Goal: Feedback & Contribution: Submit feedback/report problem

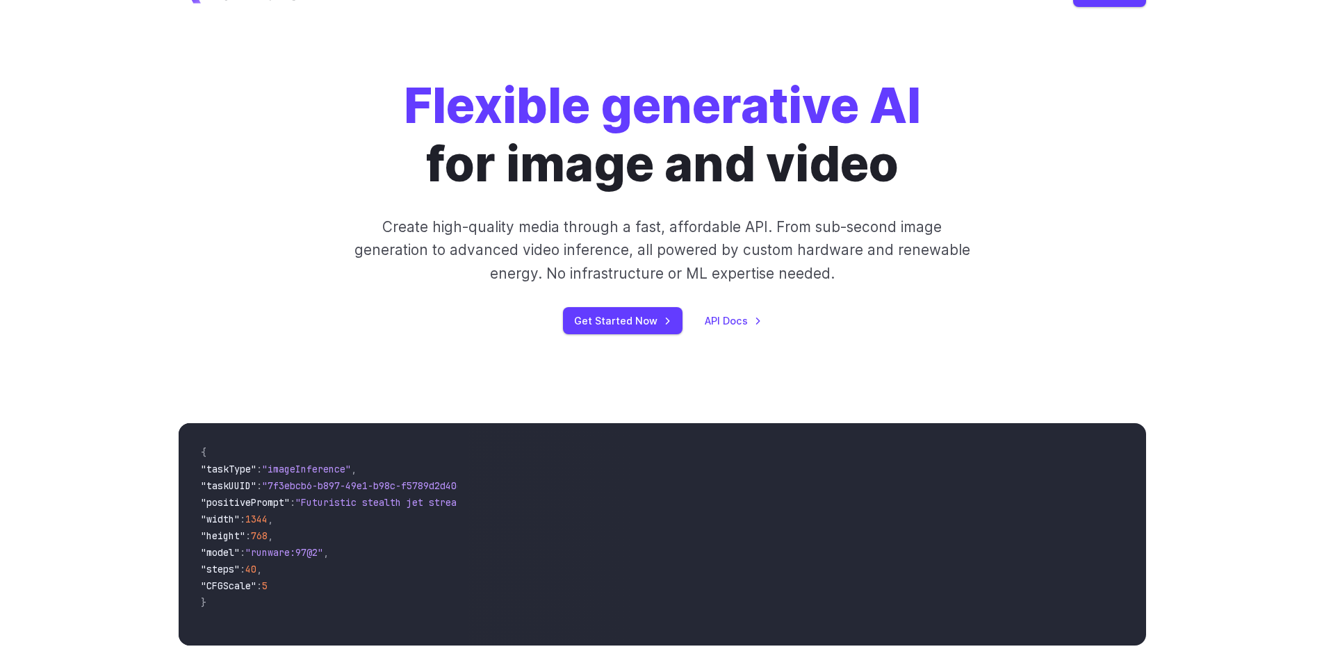
scroll to position [138, 0]
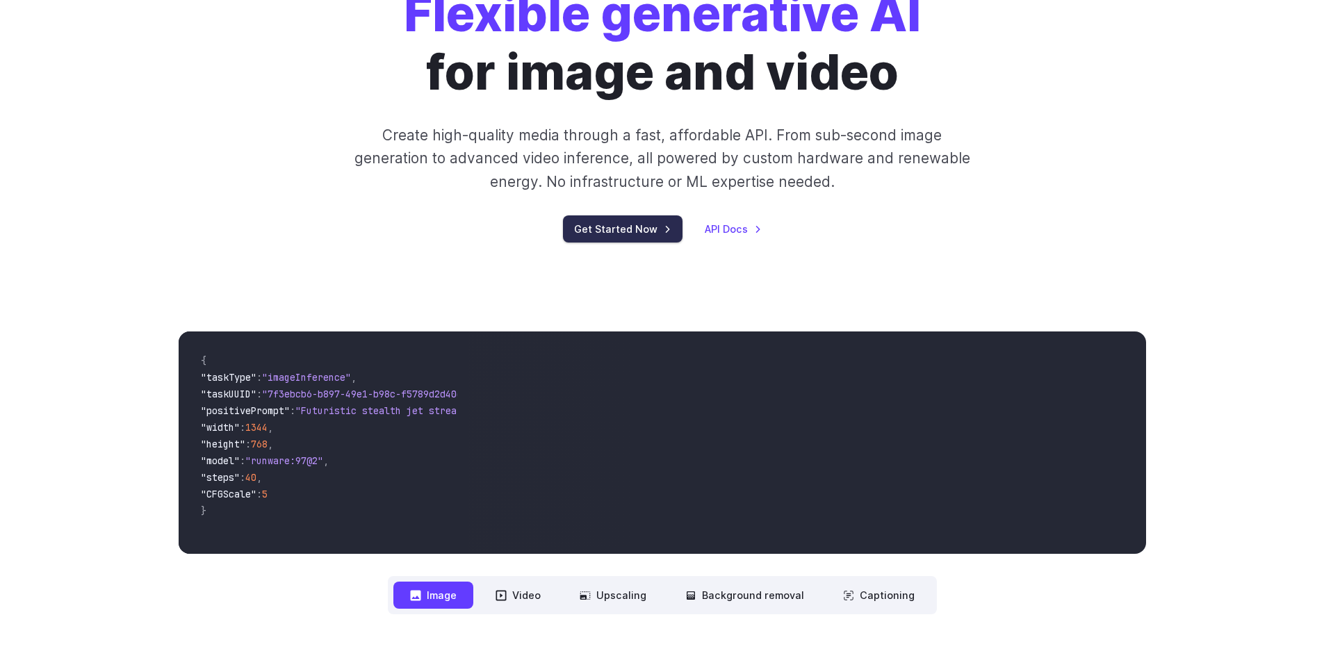
click at [632, 219] on link "Get Started Now" at bounding box center [623, 228] width 120 height 27
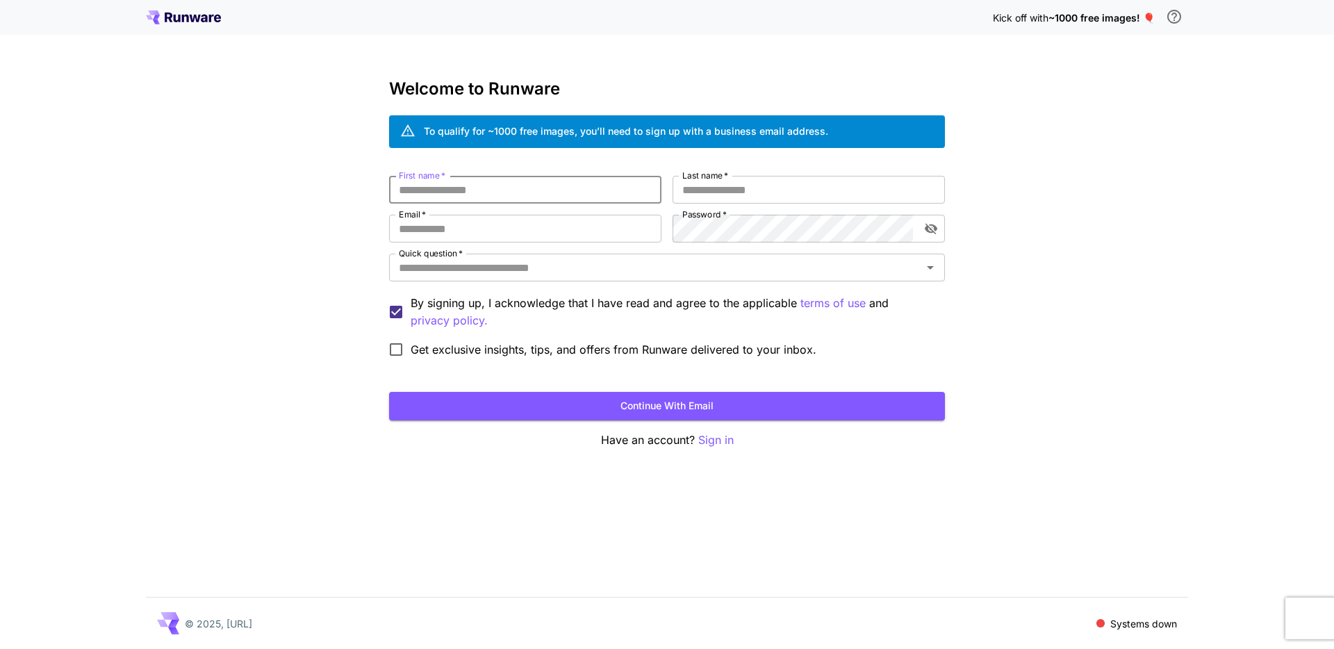
click at [434, 188] on input "First name   *" at bounding box center [525, 190] width 272 height 28
type input "*"
type input "*****"
click at [711, 190] on input "Last name   *" at bounding box center [809, 190] width 272 height 28
type input "*****"
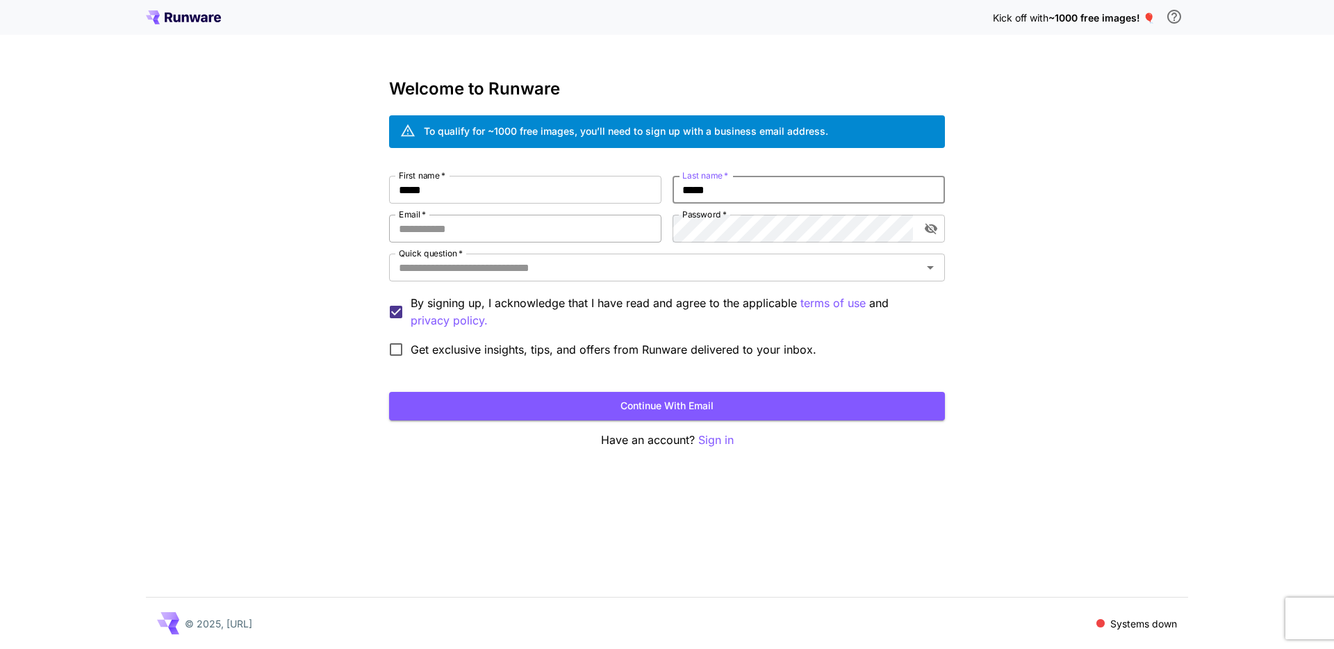
click at [500, 224] on input "Email   *" at bounding box center [525, 229] width 272 height 28
type input "**********"
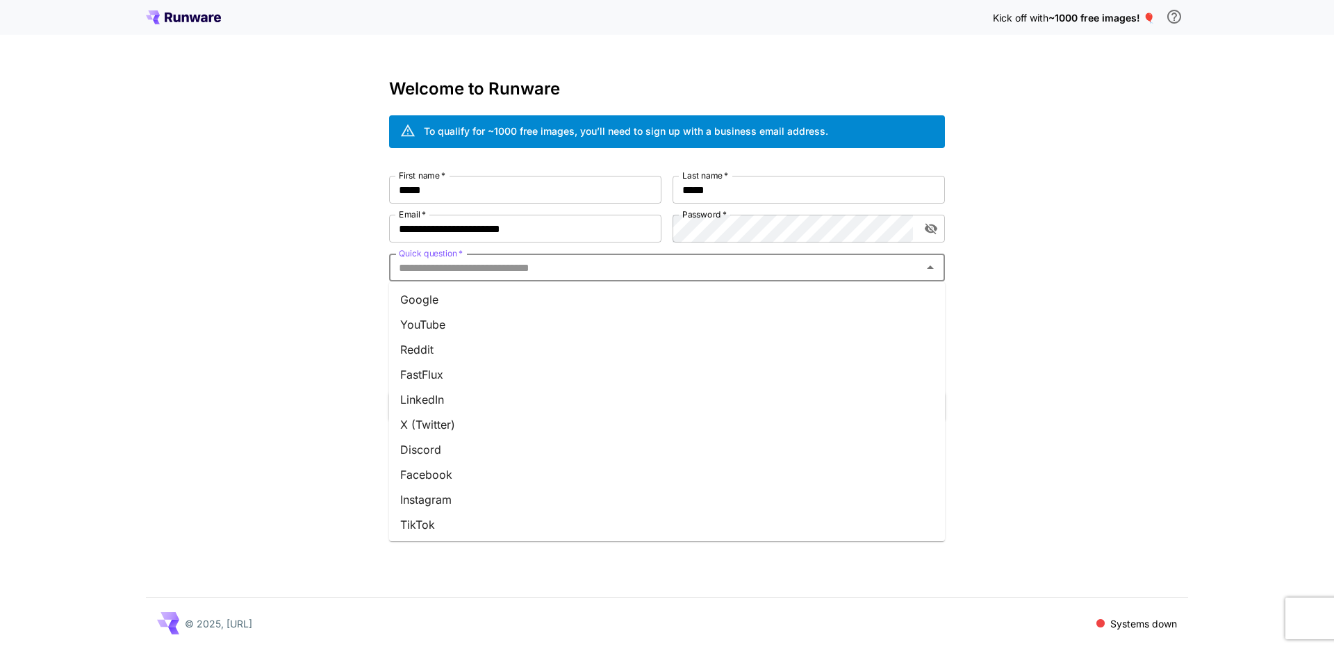
click at [474, 269] on input "Quick question   *" at bounding box center [655, 267] width 525 height 19
click at [450, 300] on li "Google" at bounding box center [667, 299] width 556 height 25
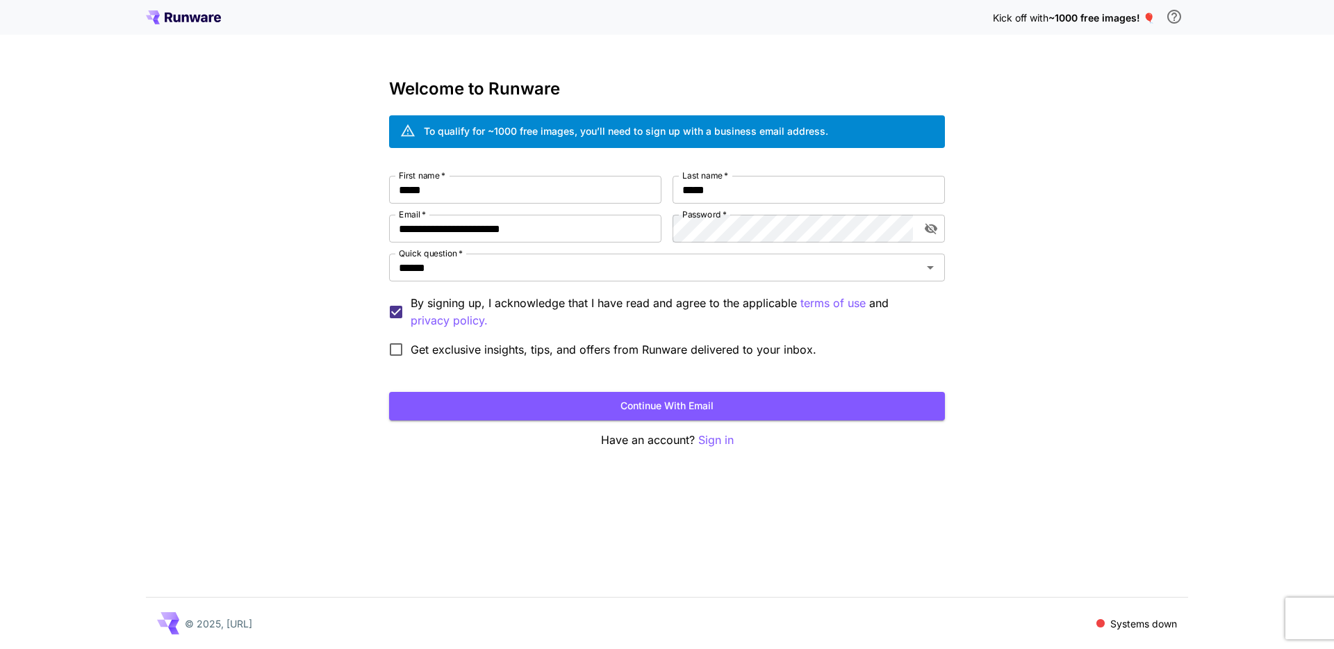
click at [329, 348] on div "**********" at bounding box center [667, 324] width 1334 height 649
click at [507, 357] on span "Get exclusive insights, tips, and offers from Runware delivered to your inbox." at bounding box center [614, 349] width 406 height 17
click at [644, 412] on button "Continue with email" at bounding box center [667, 406] width 556 height 28
click at [927, 220] on button "toggle password visibility" at bounding box center [931, 228] width 25 height 25
click at [661, 404] on button "Continue with email" at bounding box center [667, 406] width 556 height 28
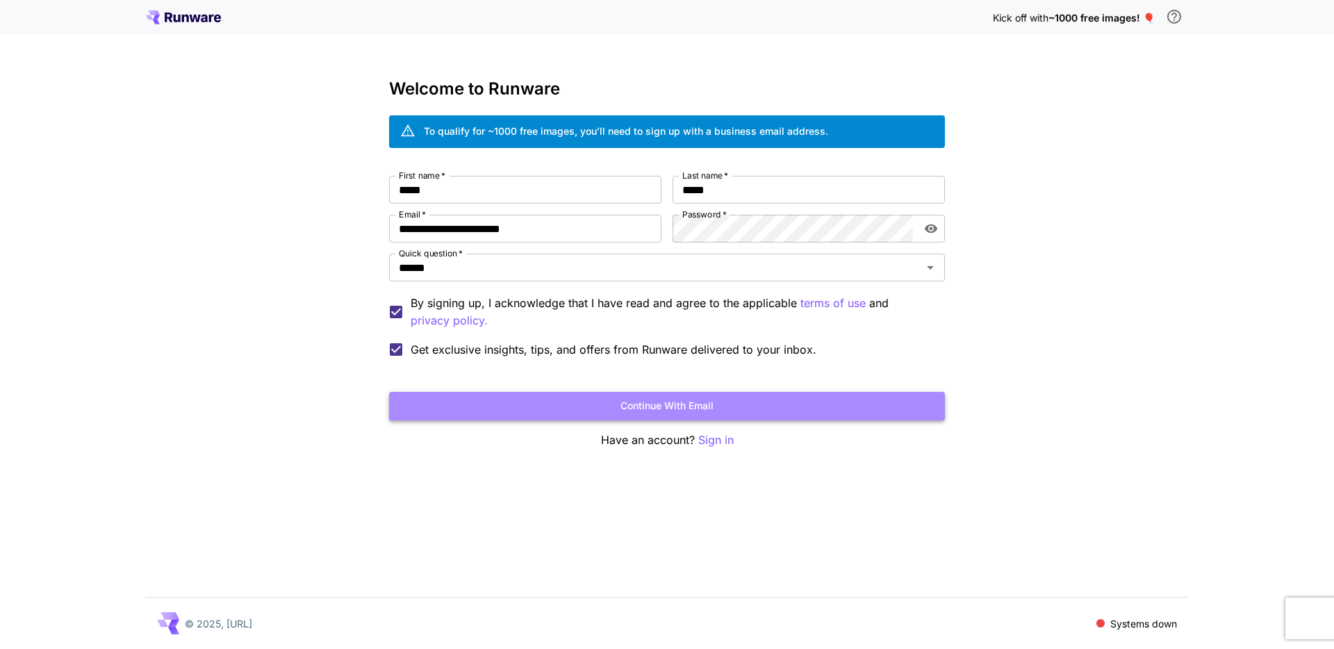
click at [757, 404] on button "Continue with email" at bounding box center [667, 406] width 556 height 28
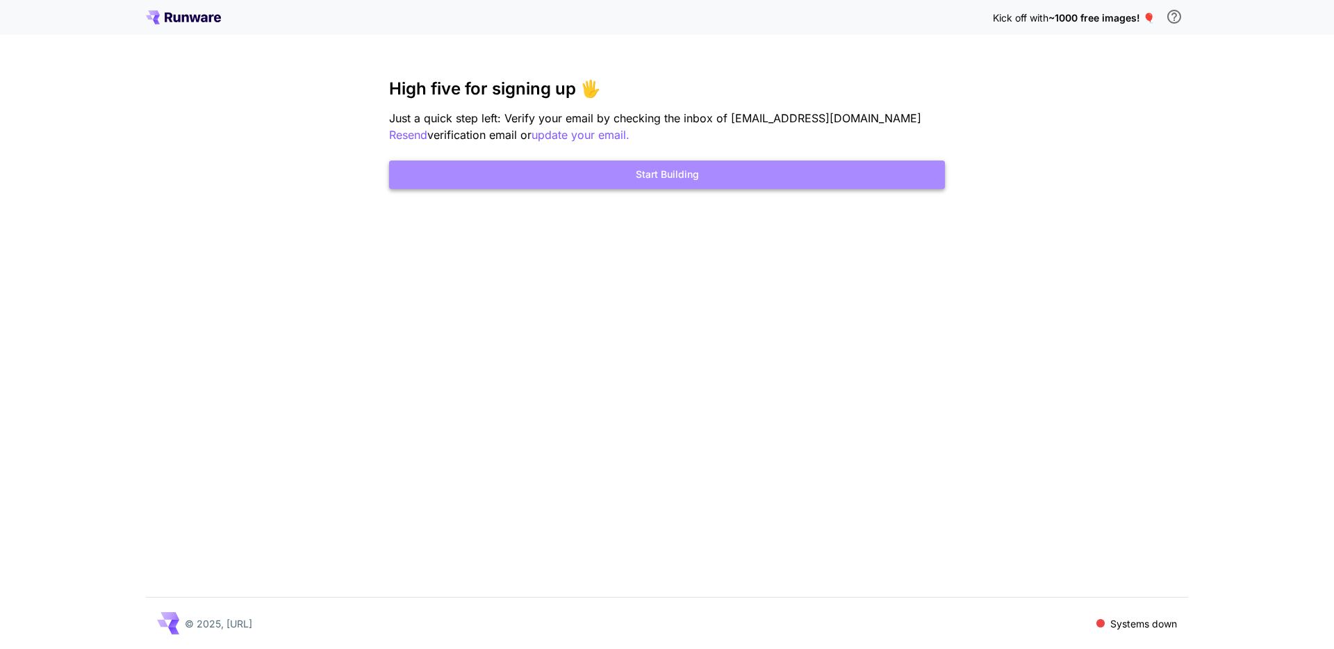
click at [670, 176] on button "Start Building" at bounding box center [667, 175] width 556 height 28
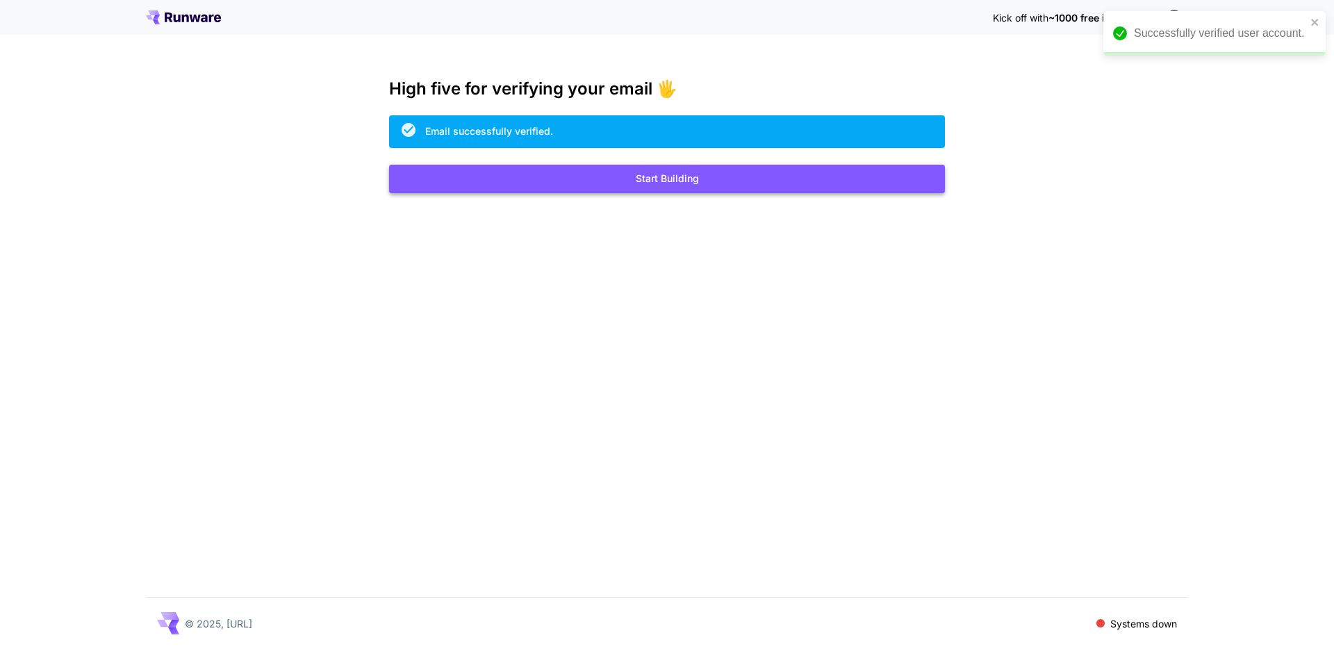
click at [651, 178] on button "Start Building" at bounding box center [667, 179] width 556 height 28
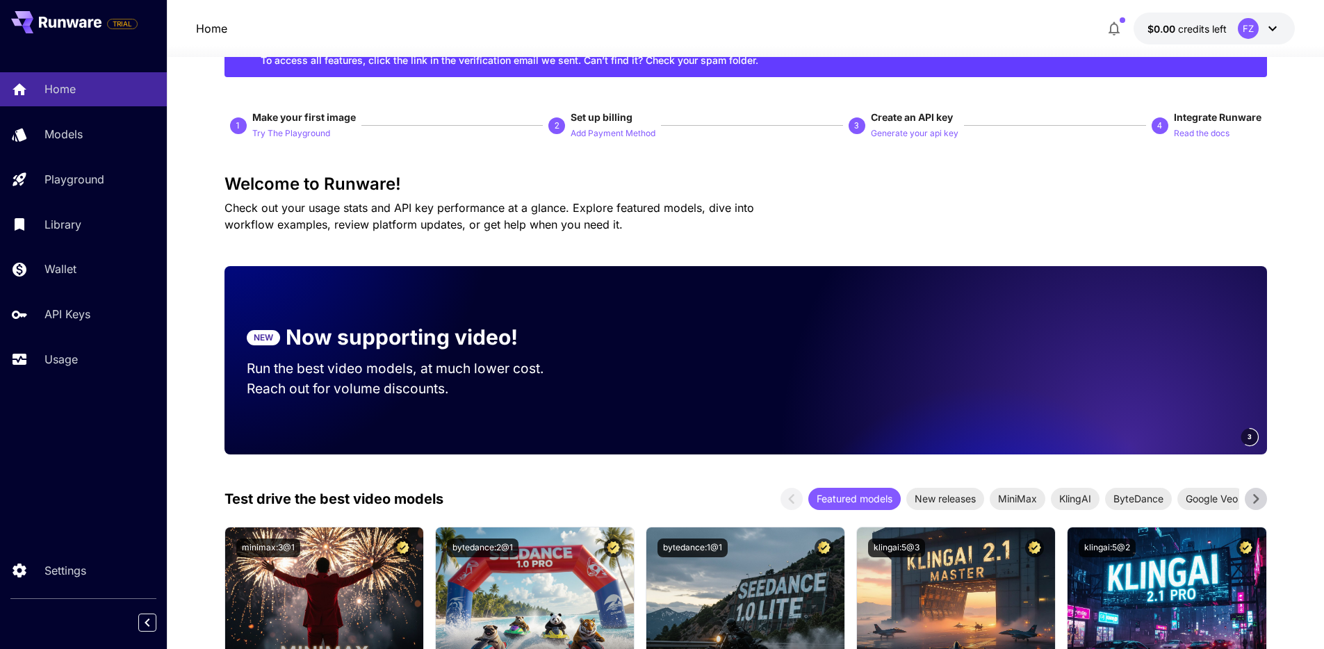
scroll to position [161, 0]
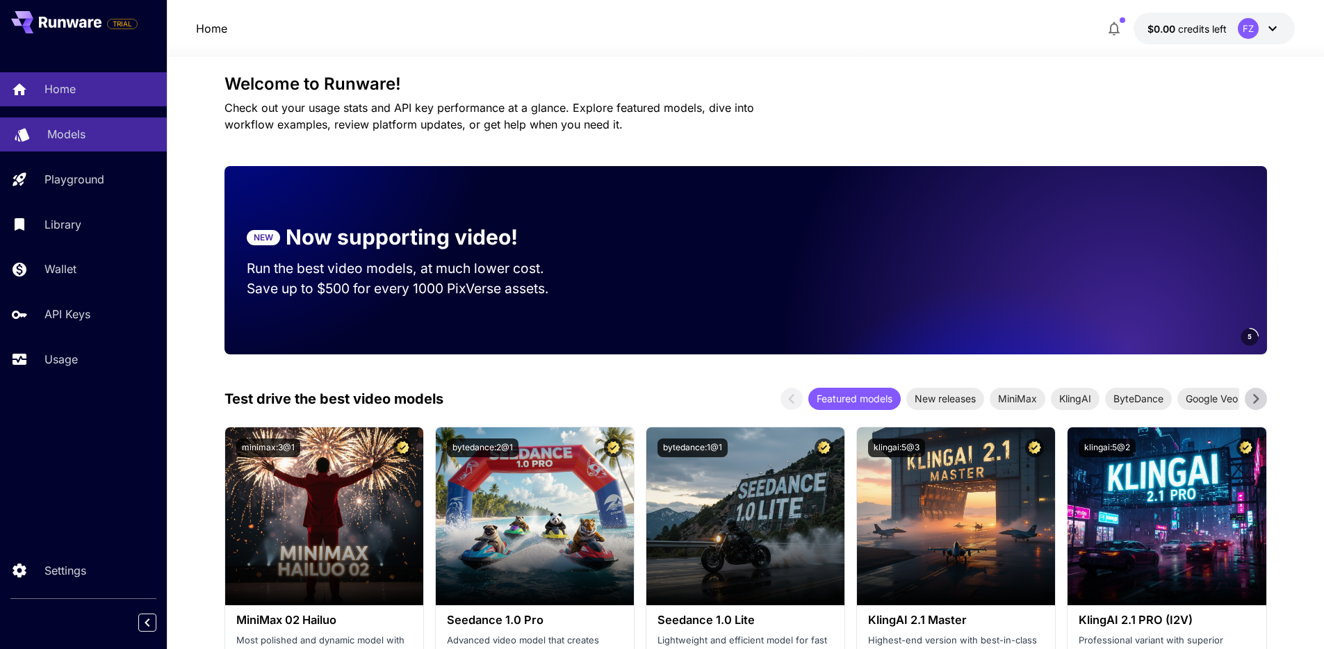
click at [77, 126] on p "Models" at bounding box center [66, 134] width 38 height 17
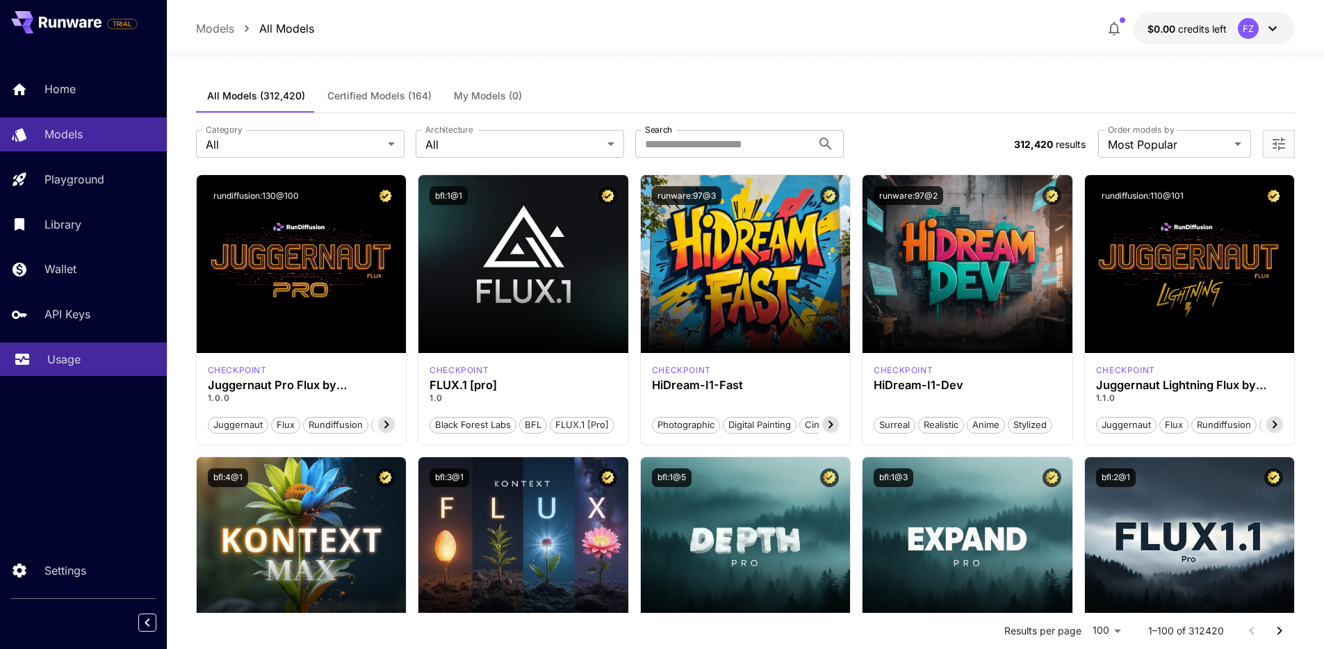
click at [88, 353] on div "Usage" at bounding box center [101, 359] width 108 height 17
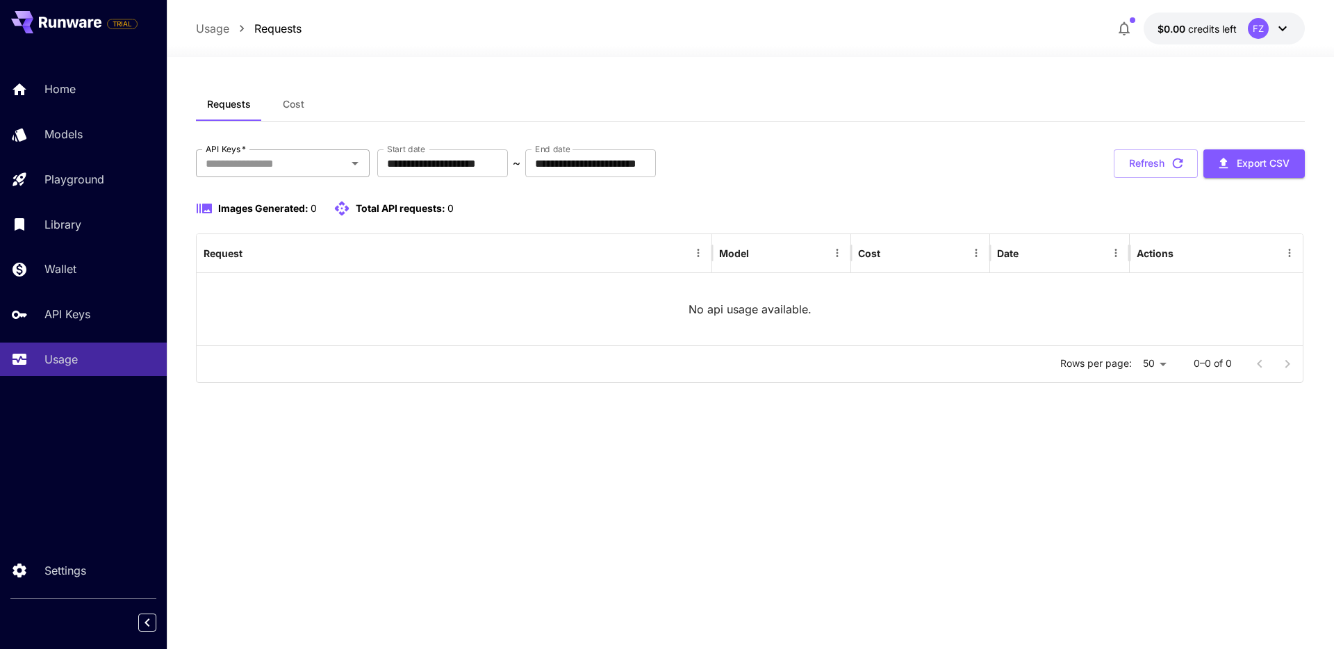
click at [297, 159] on input "API Keys   *" at bounding box center [271, 163] width 142 height 19
click at [898, 122] on div "**********" at bounding box center [750, 241] width 1109 height 306
click at [49, 99] on link "Home" at bounding box center [83, 89] width 167 height 34
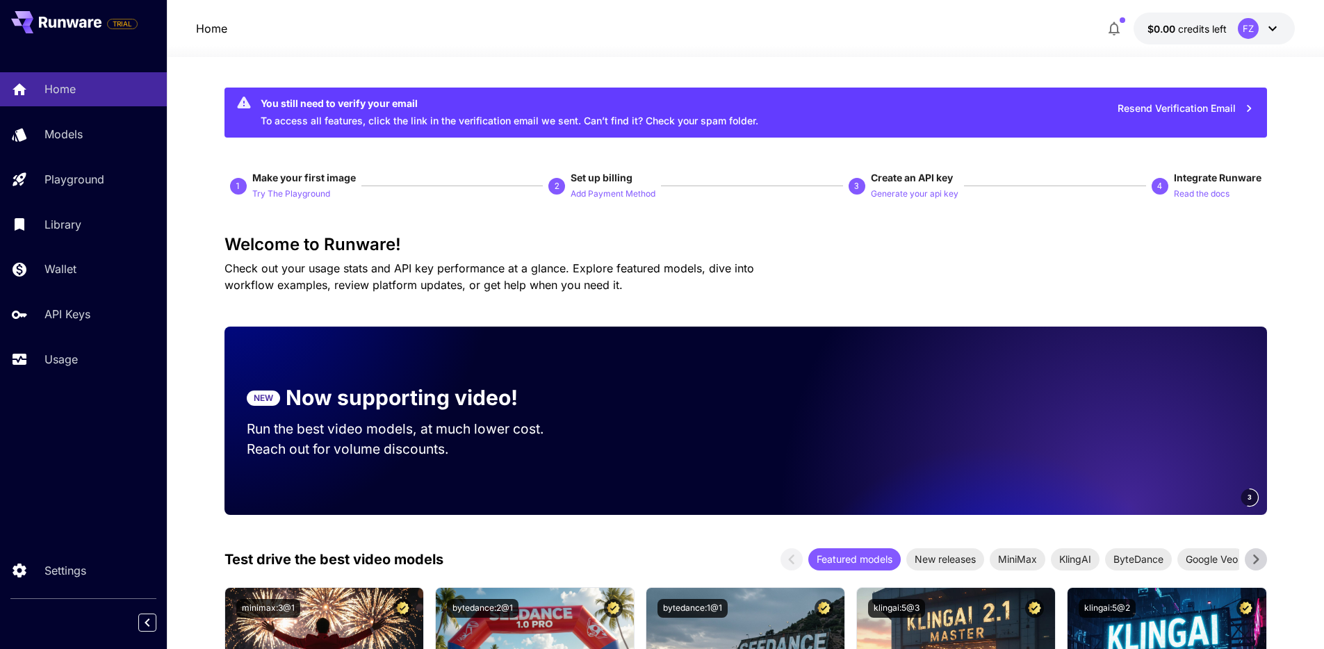
click at [1273, 22] on icon at bounding box center [1272, 28] width 17 height 17
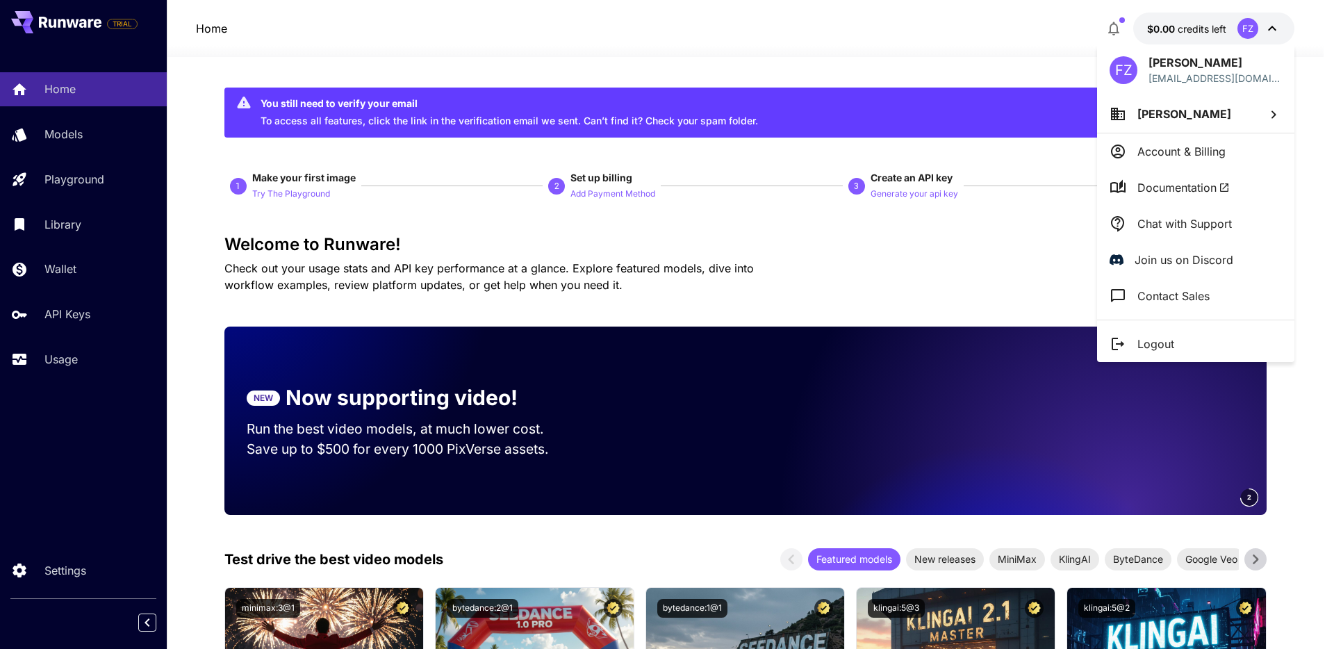
click at [878, 255] on div at bounding box center [667, 324] width 1334 height 649
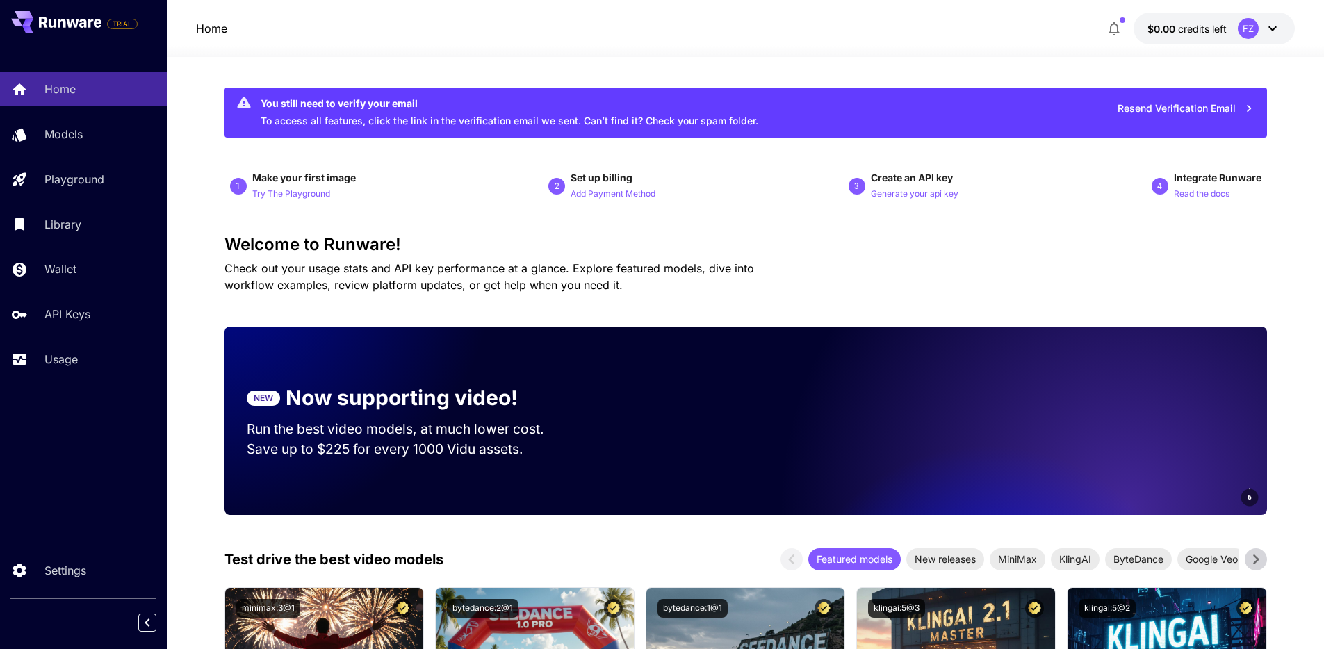
click at [1272, 26] on icon at bounding box center [1272, 28] width 17 height 17
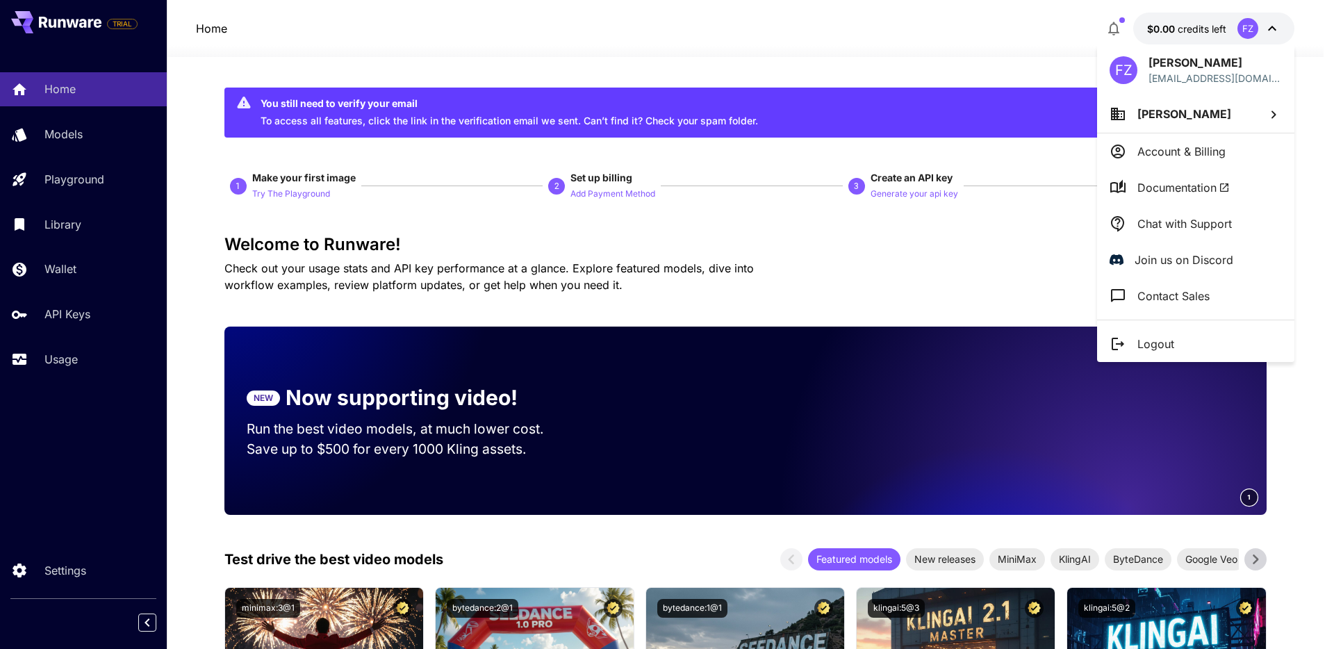
click at [389, 42] on div at bounding box center [667, 324] width 1334 height 649
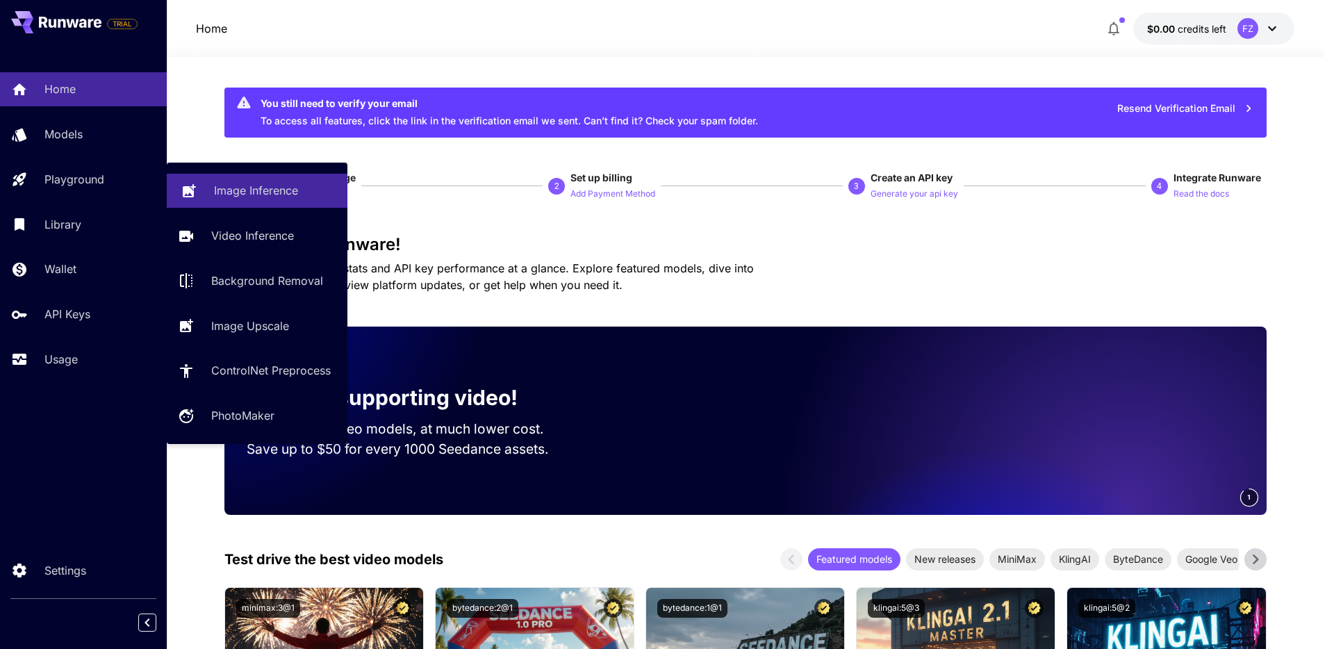
click at [222, 186] on p "Image Inference" at bounding box center [256, 190] width 84 height 17
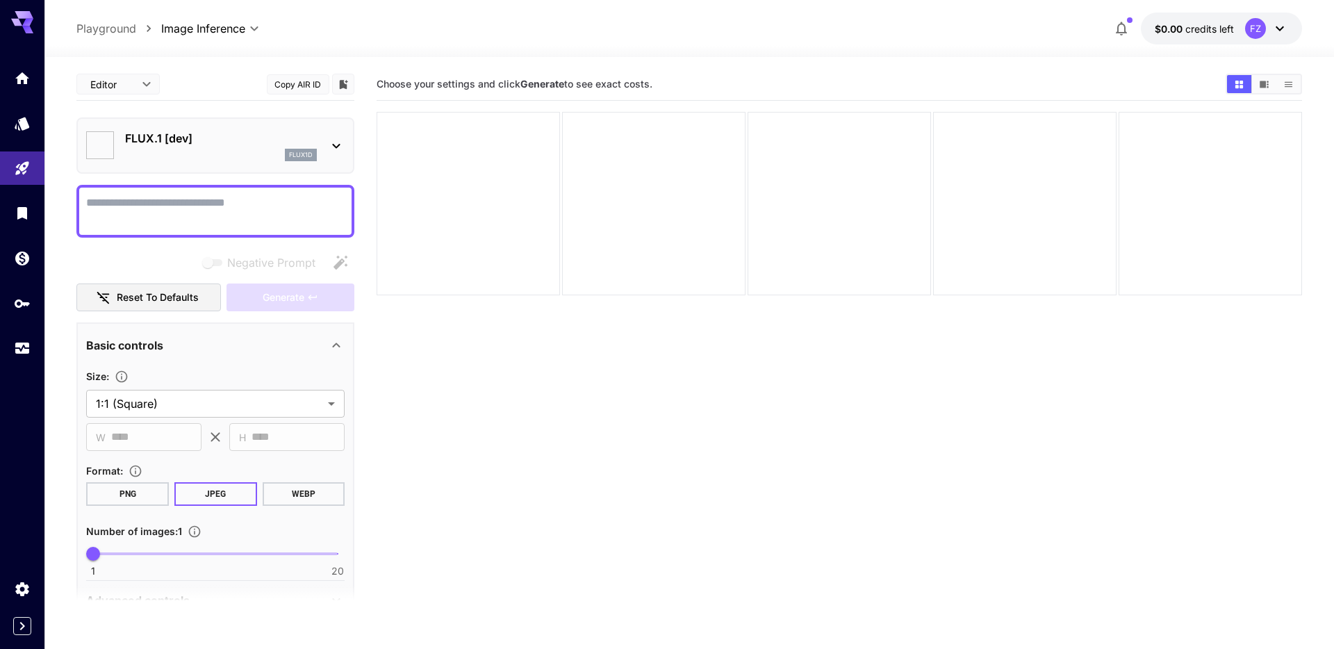
type input "**********"
click at [337, 141] on icon at bounding box center [336, 146] width 17 height 17
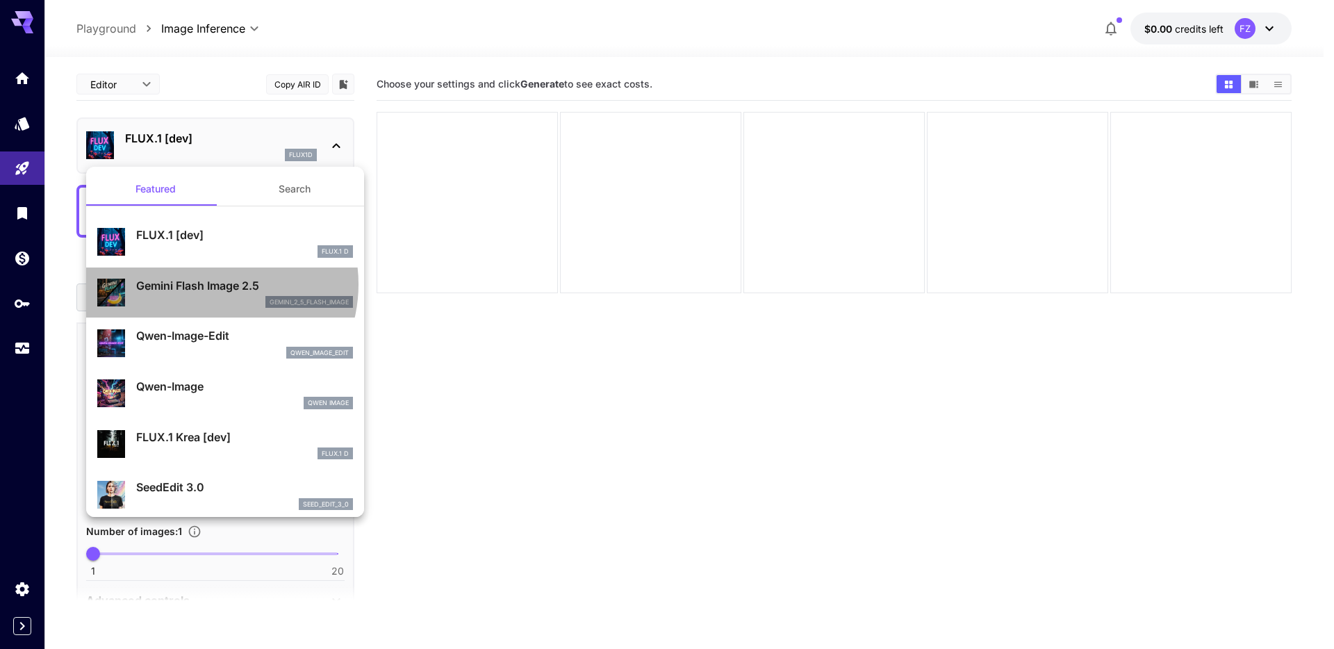
click at [208, 284] on p "Gemini Flash Image 2.5" at bounding box center [244, 285] width 217 height 17
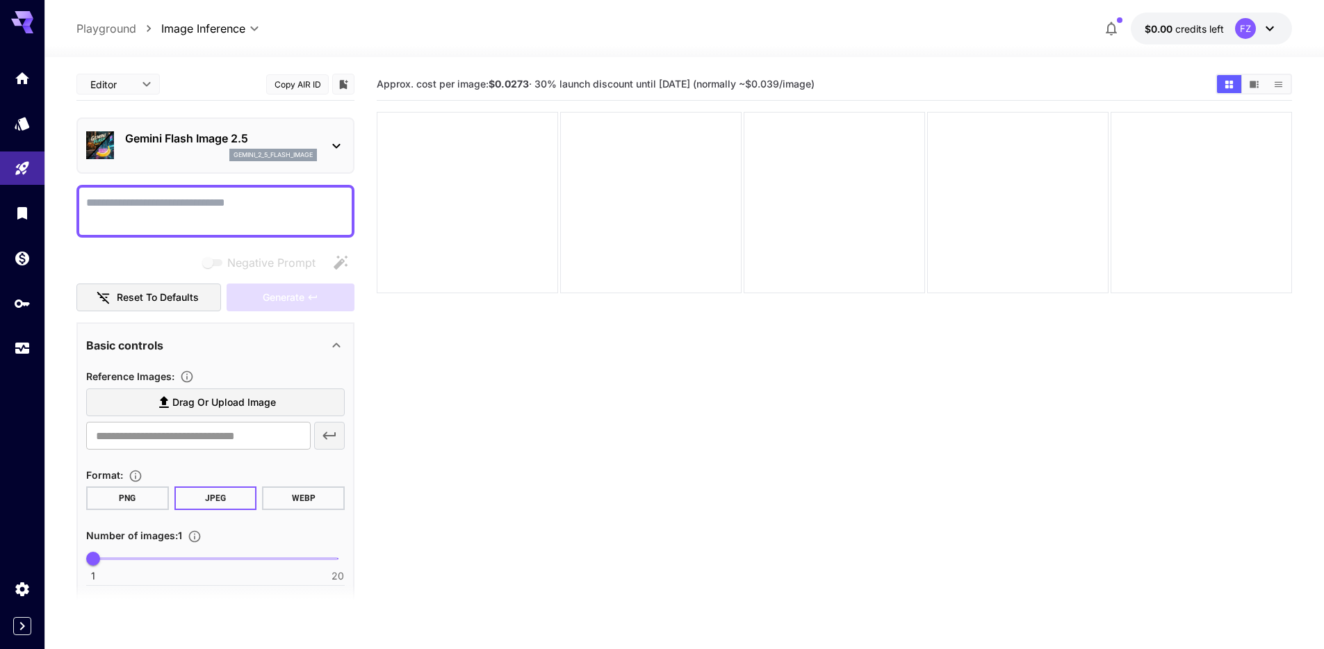
click at [263, 206] on textarea "Negative Prompt" at bounding box center [215, 211] width 258 height 33
click at [133, 198] on textarea "Negative Prompt" at bounding box center [215, 211] width 258 height 33
paste textarea "**********"
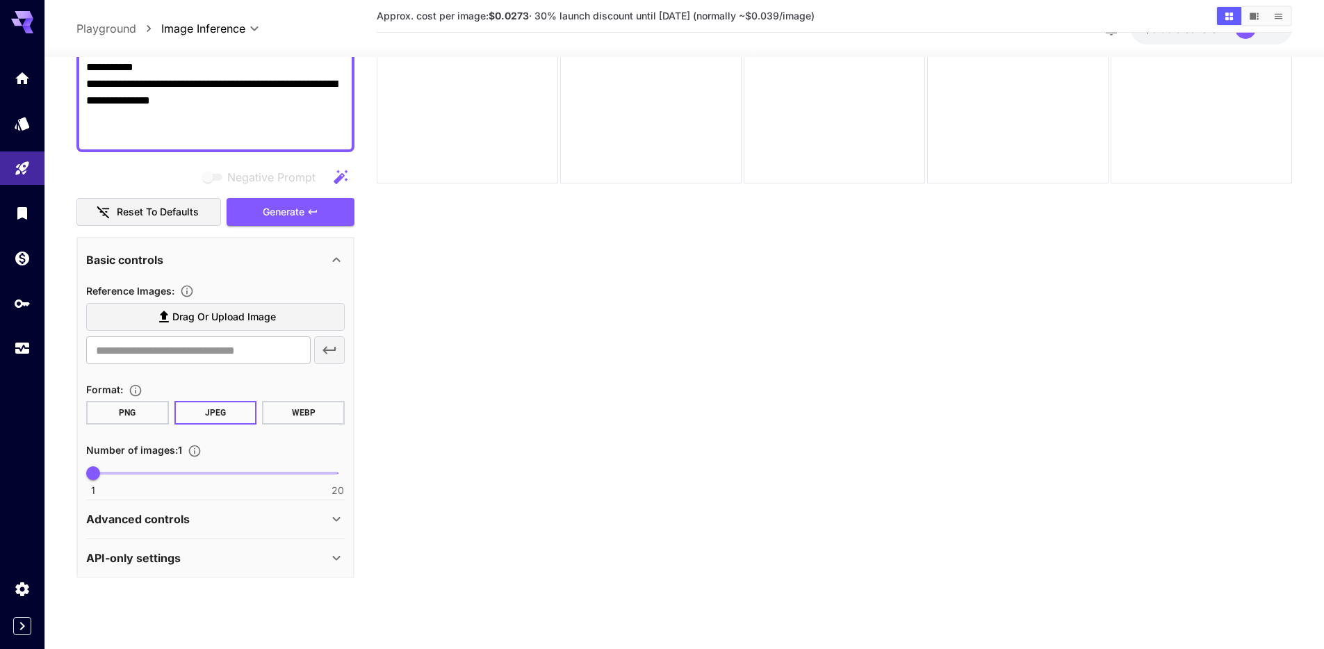
scroll to position [520, 0]
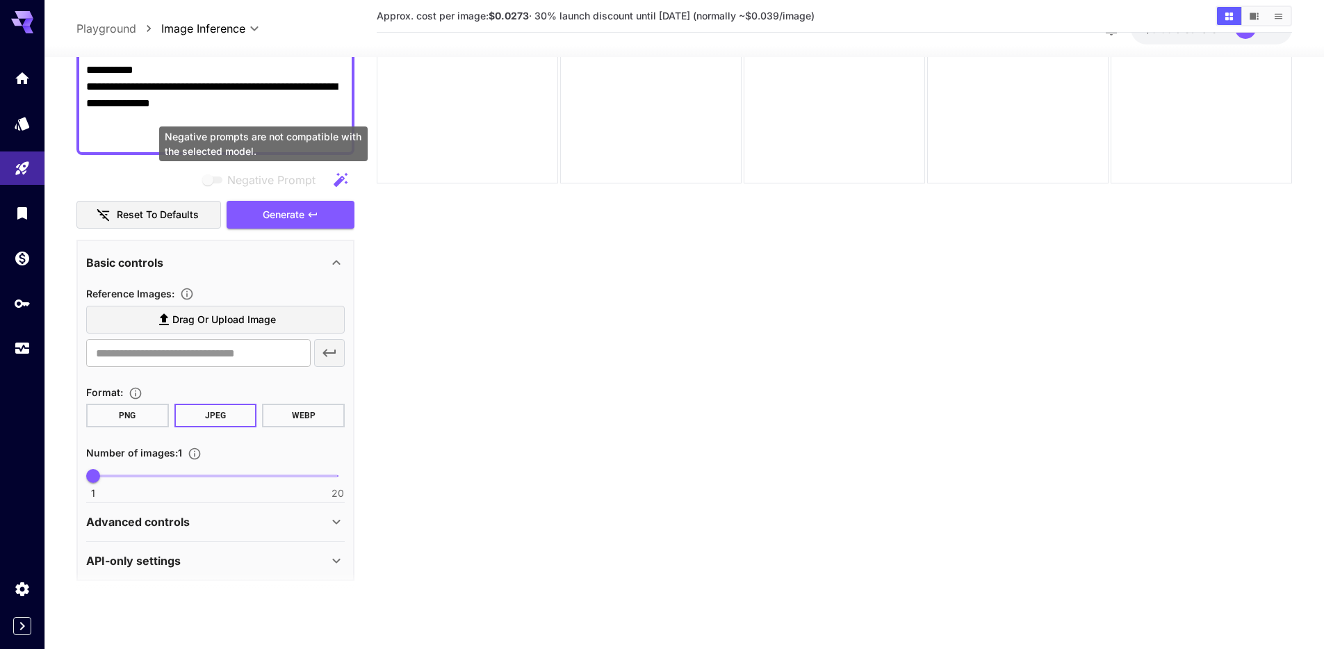
click at [220, 179] on span "Negative prompts are not compatible with the selected model." at bounding box center [213, 179] width 18 height 7
click at [334, 179] on icon "button" at bounding box center [340, 180] width 17 height 17
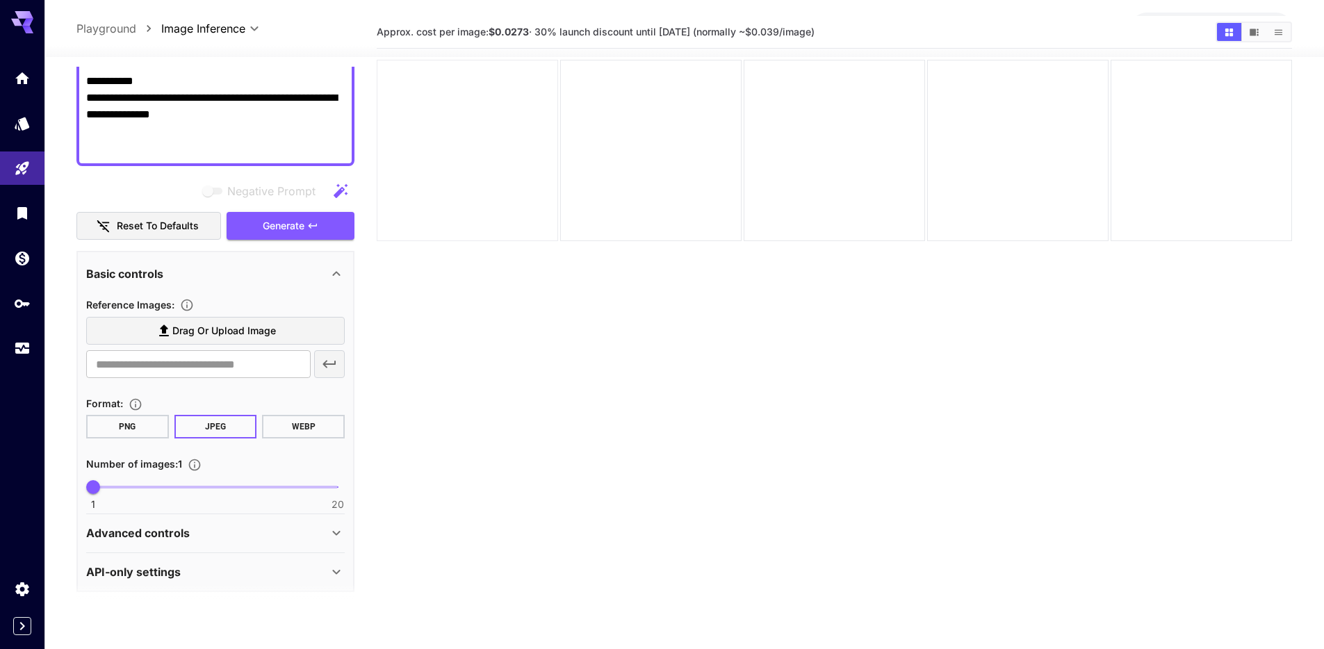
scroll to position [0, 0]
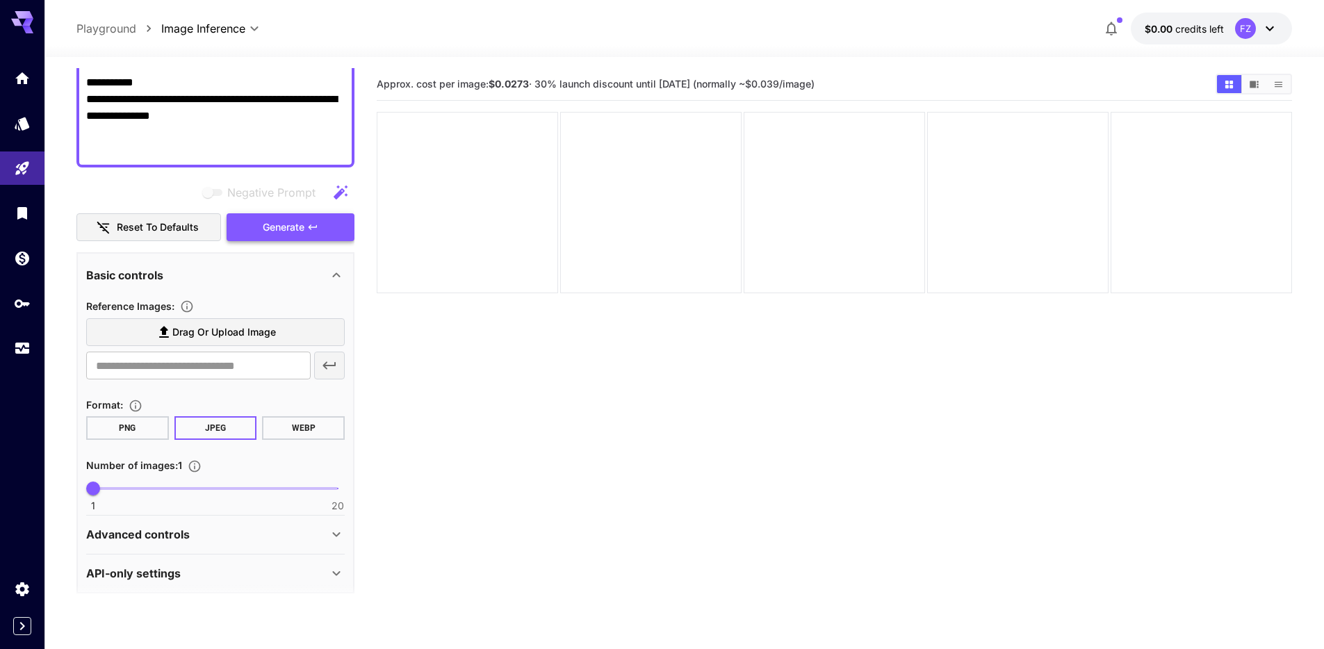
click at [283, 225] on span "Generate" at bounding box center [284, 227] width 42 height 17
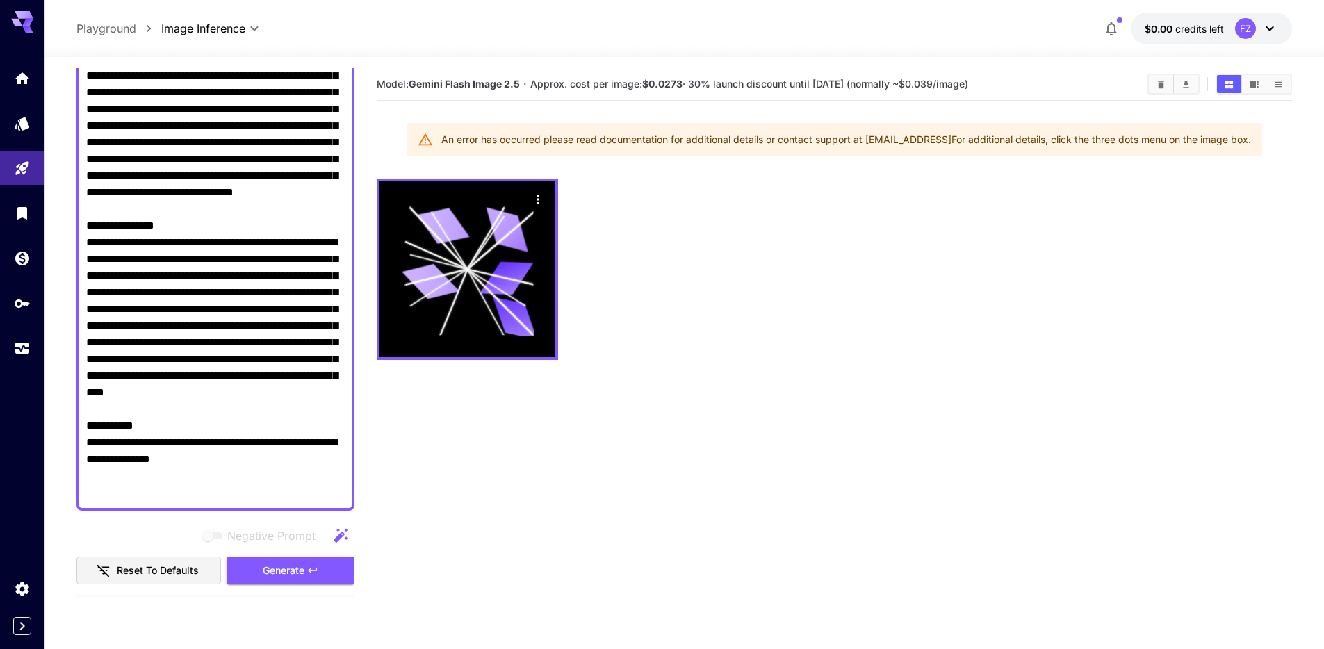
scroll to position [278, 0]
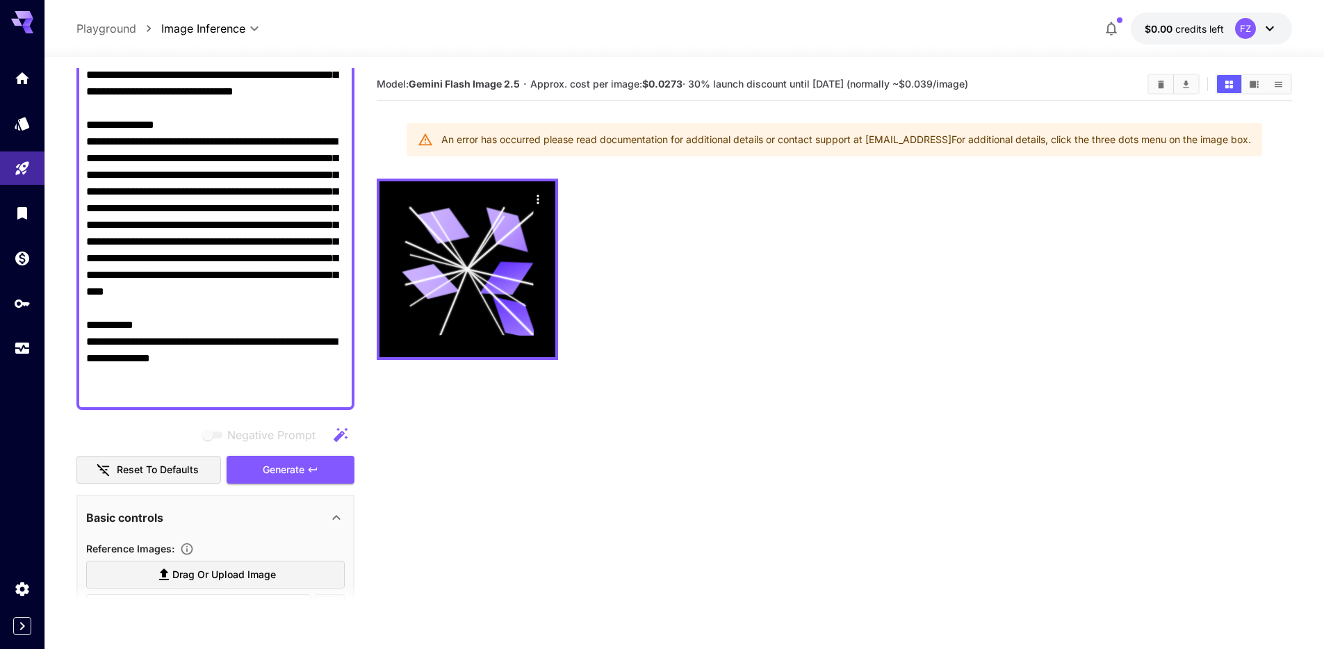
drag, startPoint x: 170, startPoint y: 387, endPoint x: 238, endPoint y: 398, distance: 69.7
click at [238, 398] on textarea "Negative Prompt" at bounding box center [215, 159] width 258 height 484
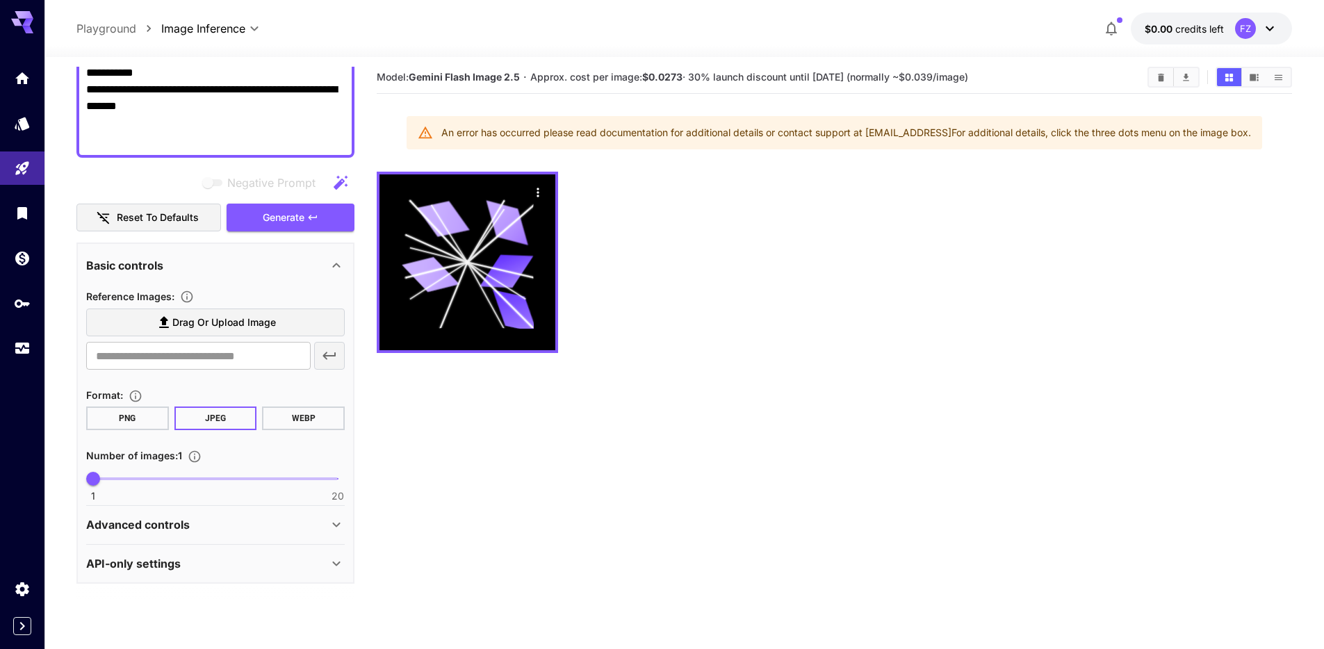
scroll to position [0, 0]
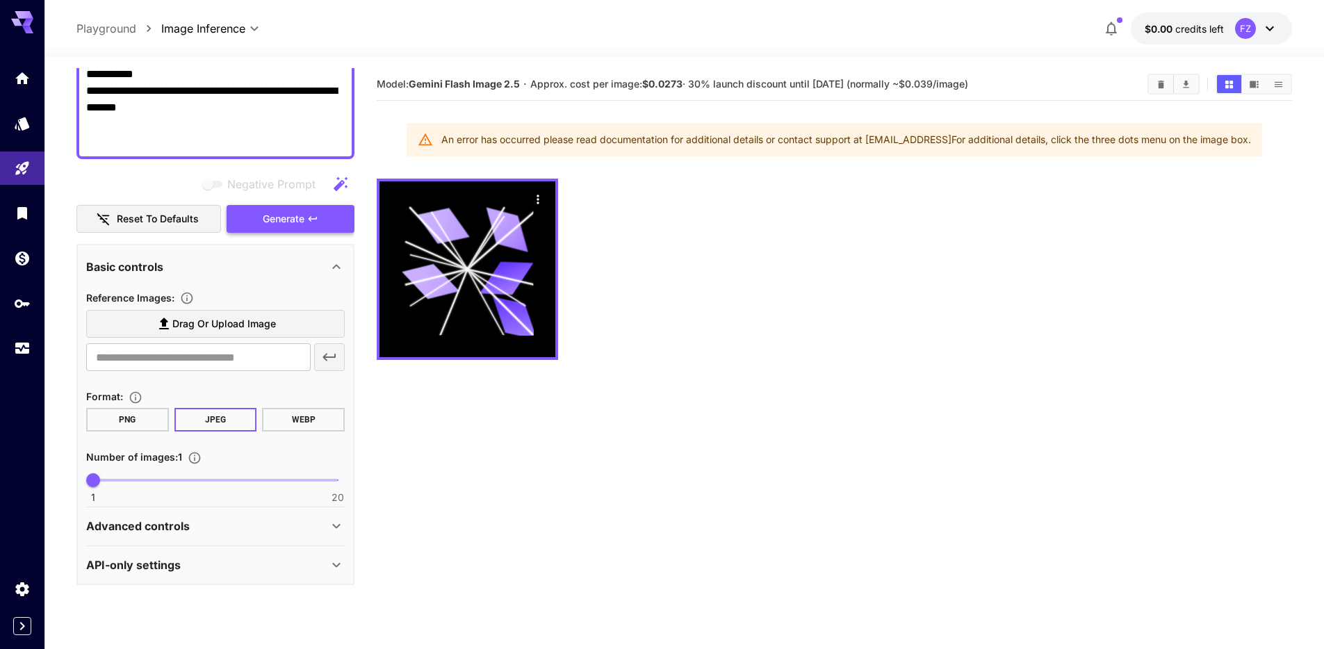
type textarea "**********"
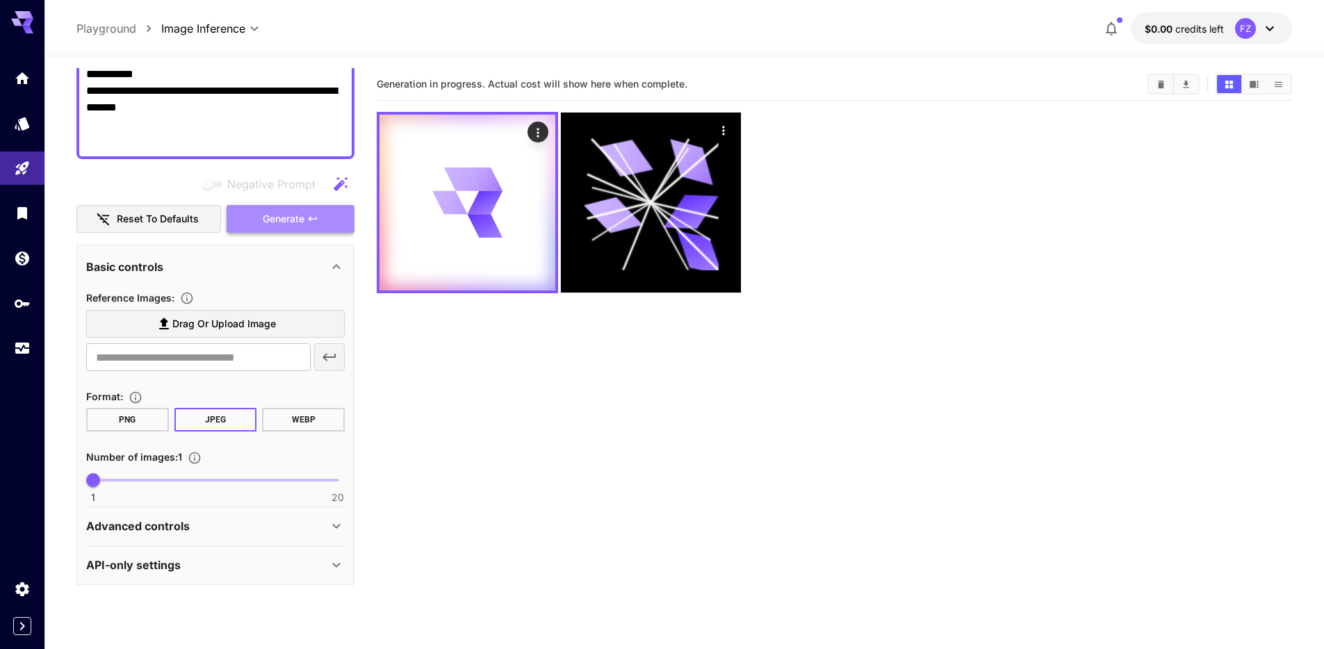
click at [294, 219] on span "Generate" at bounding box center [284, 219] width 42 height 17
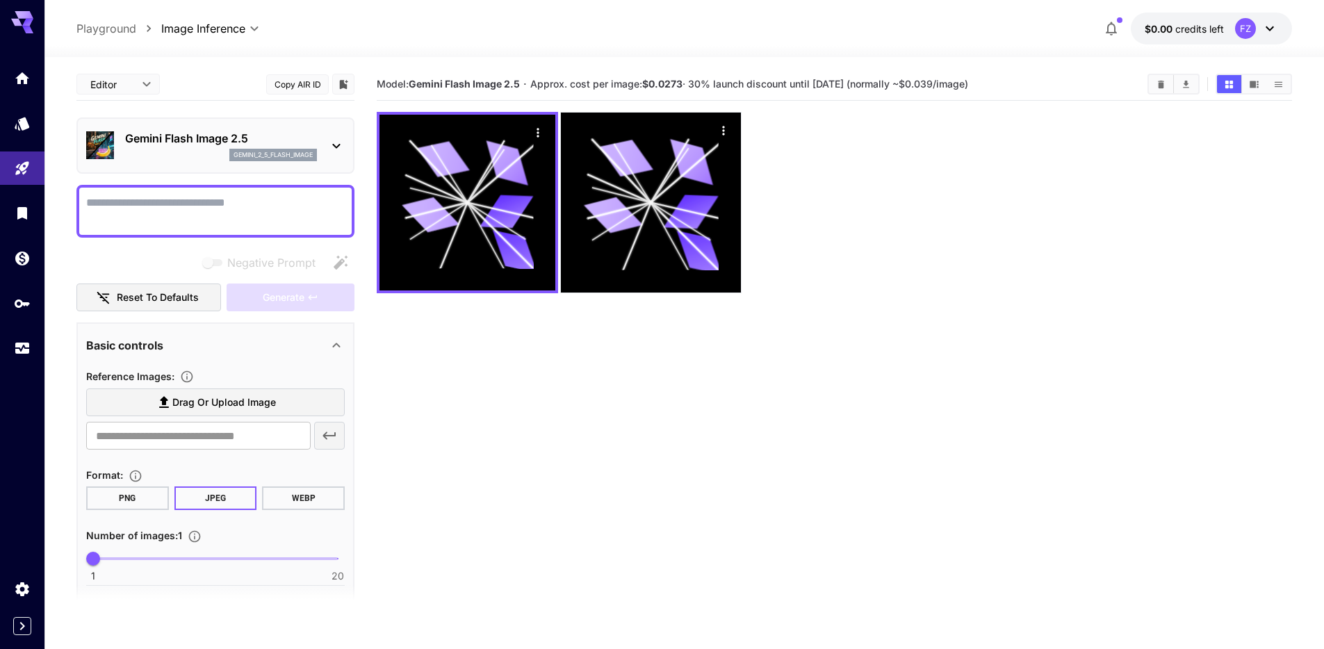
click at [253, 208] on textarea "Negative Prompt" at bounding box center [215, 211] width 258 height 33
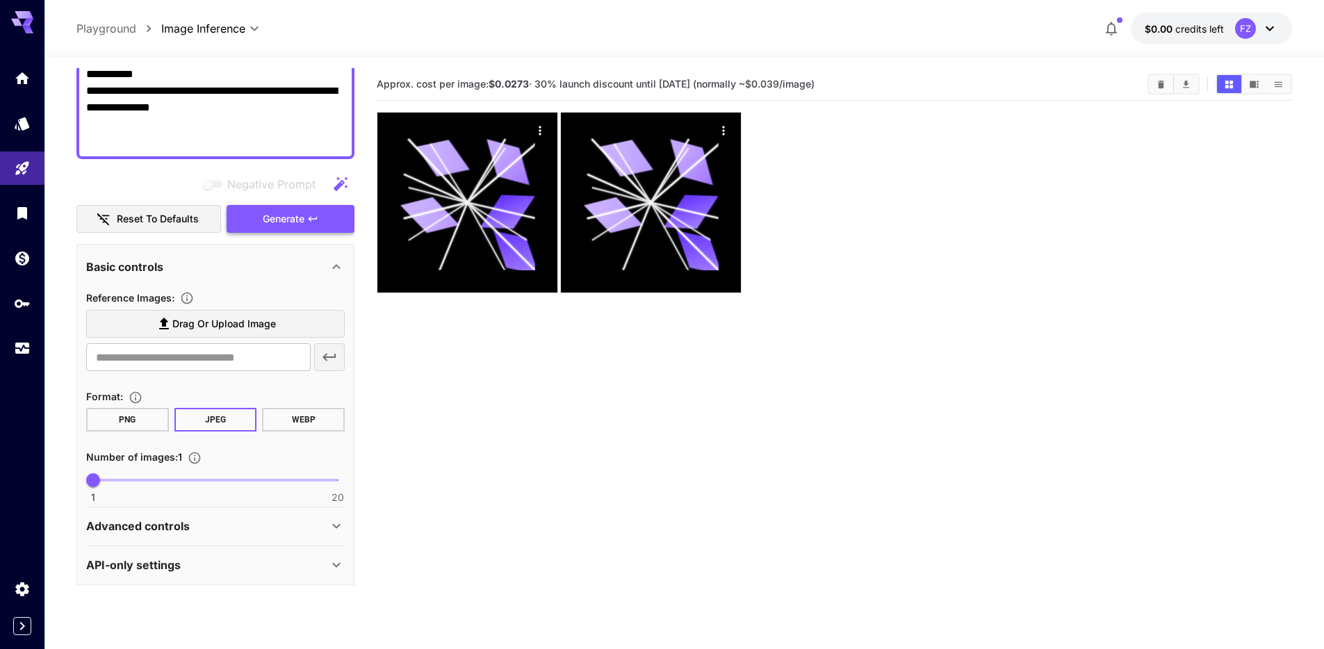
type textarea "**********"
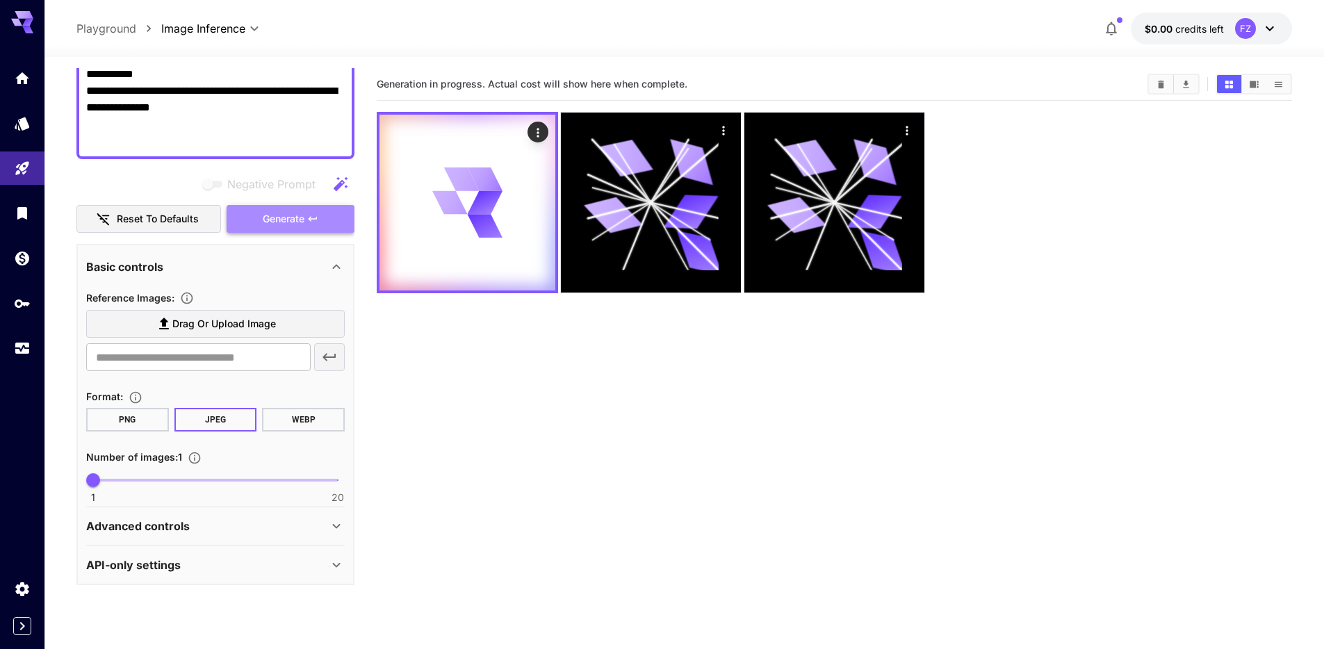
click at [283, 216] on span "Generate" at bounding box center [284, 219] width 42 height 17
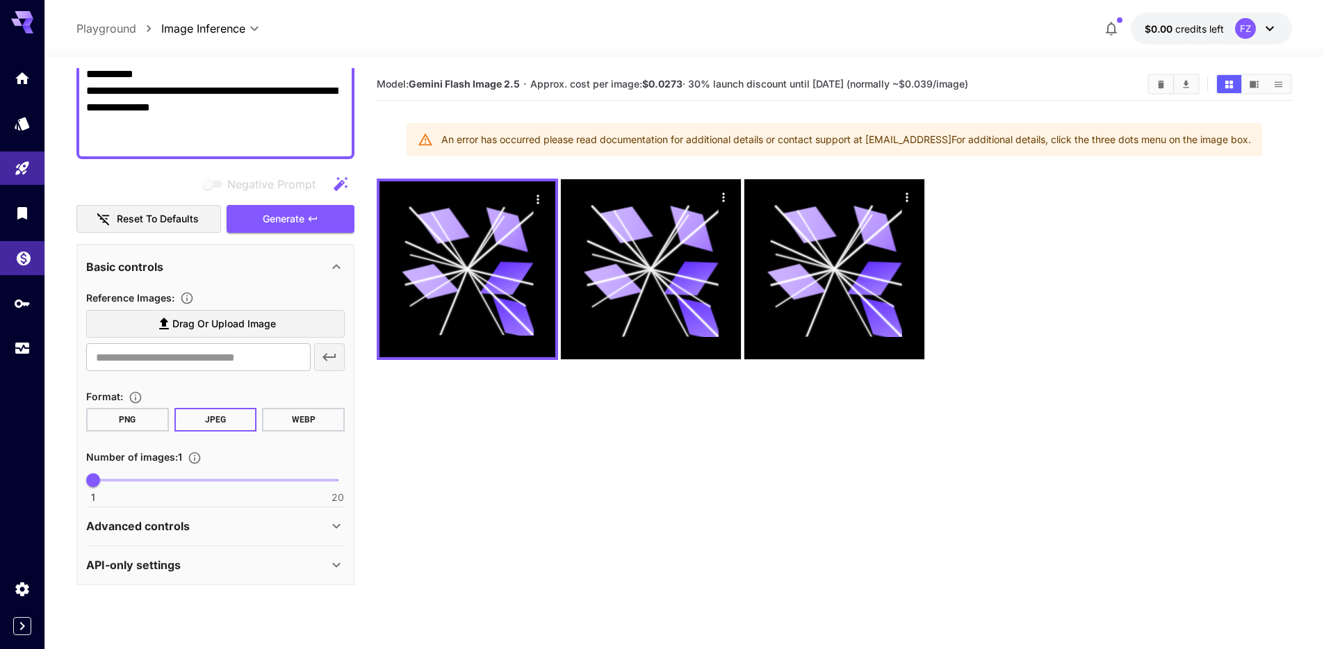
click at [14, 256] on link at bounding box center [22, 258] width 44 height 34
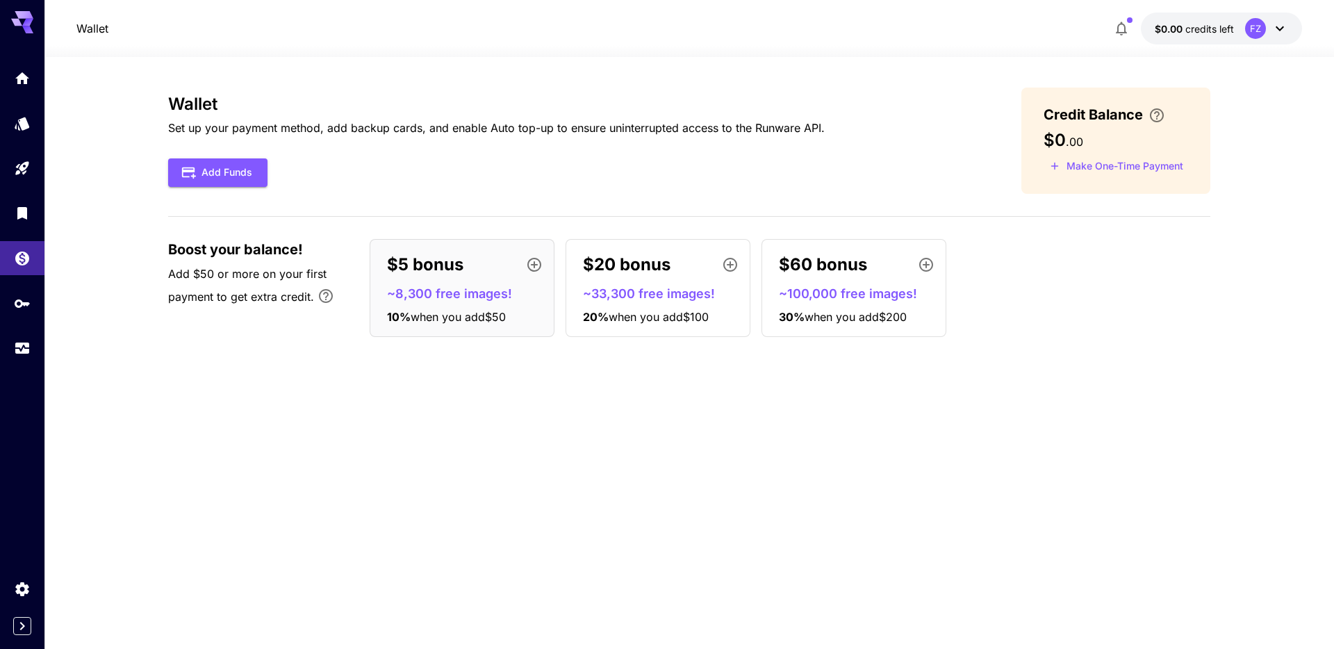
click at [536, 263] on icon "button" at bounding box center [534, 264] width 17 height 17
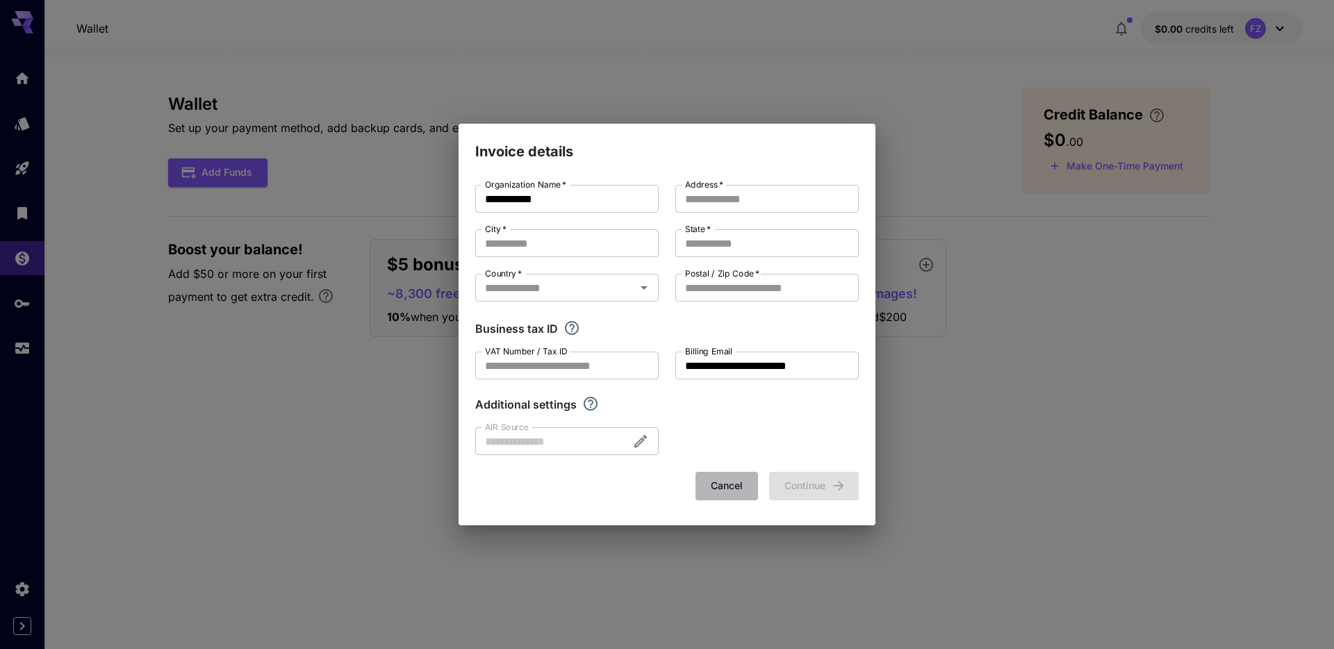
click at [723, 484] on button "Cancel" at bounding box center [727, 486] width 63 height 28
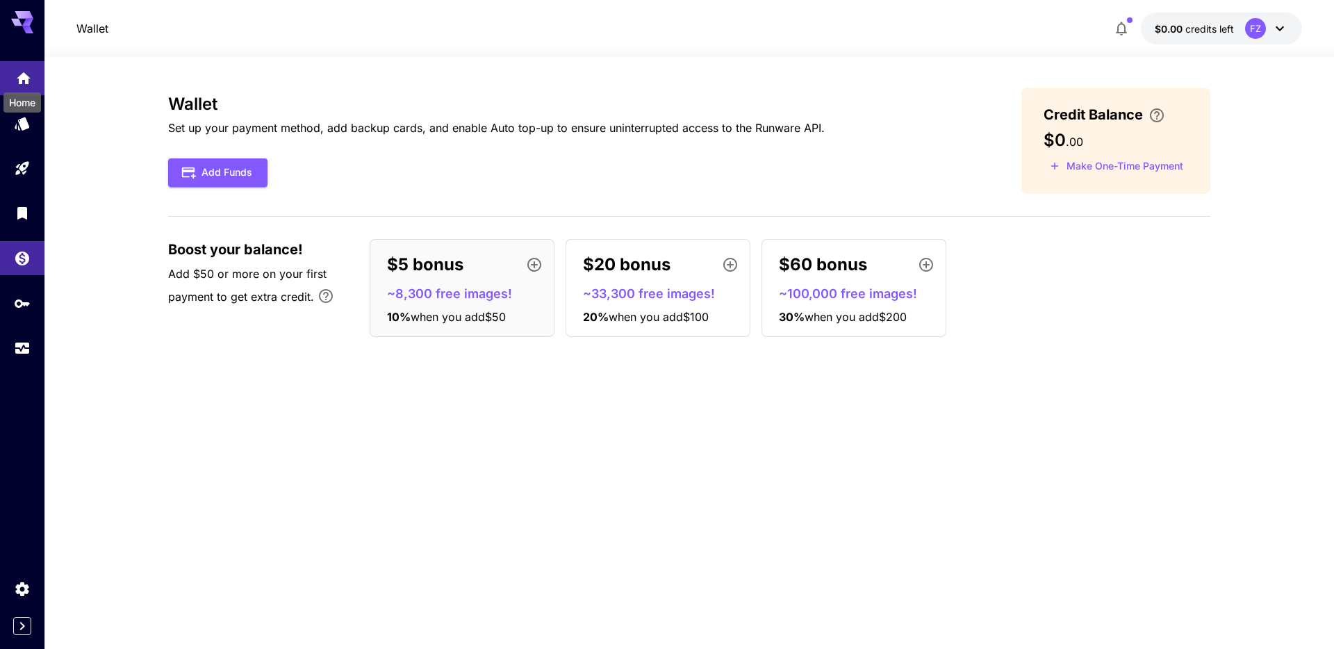
click at [24, 81] on icon "Home" at bounding box center [23, 74] width 17 height 17
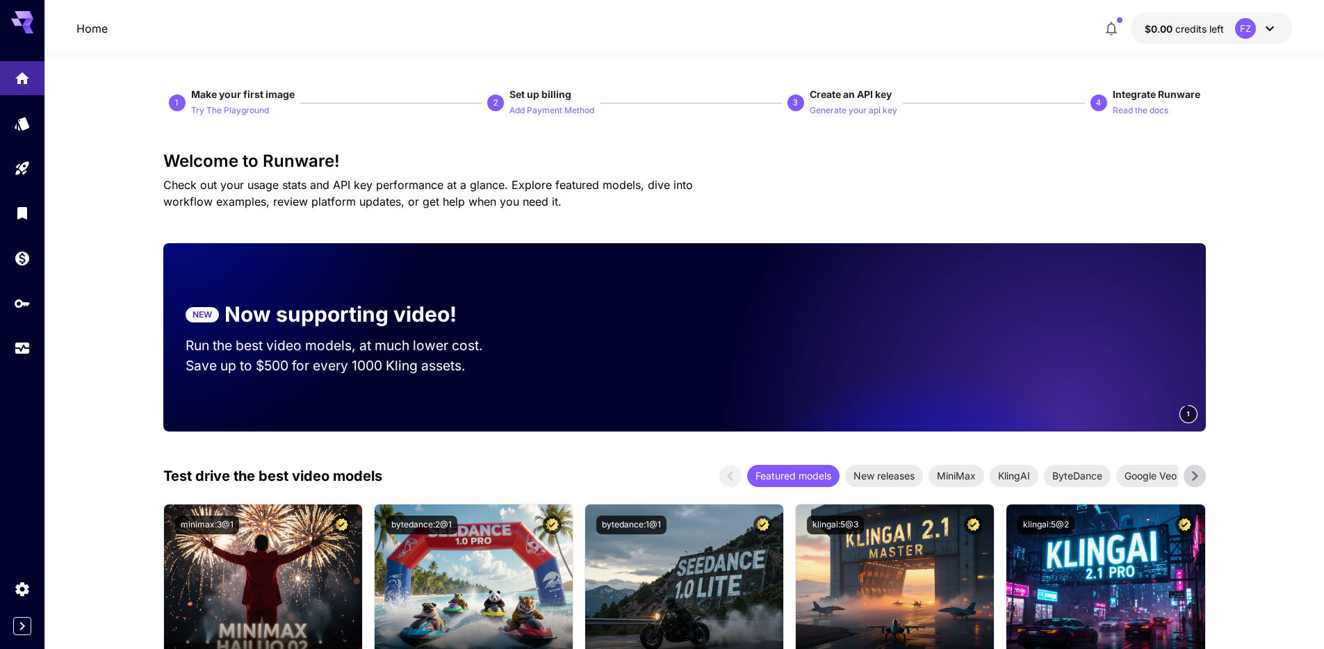
click at [1265, 24] on icon at bounding box center [1269, 28] width 17 height 17
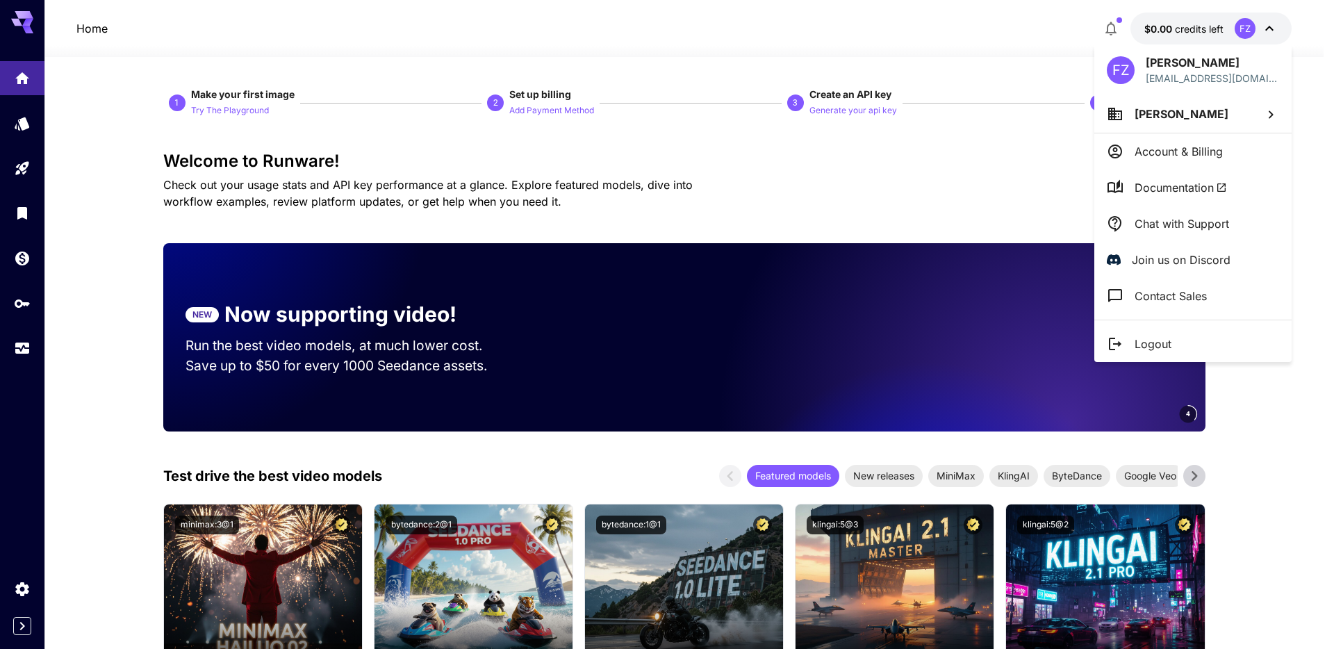
click at [984, 175] on div at bounding box center [667, 324] width 1334 height 649
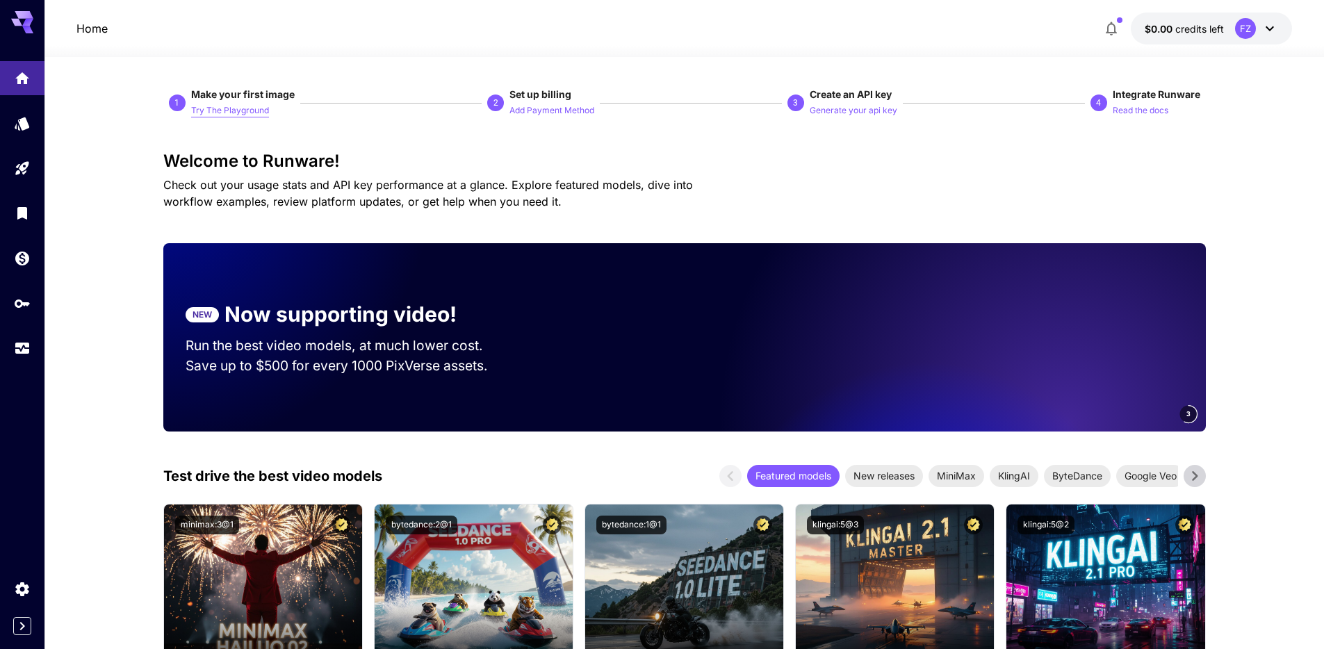
click at [252, 108] on p "Try The Playground" at bounding box center [230, 110] width 78 height 13
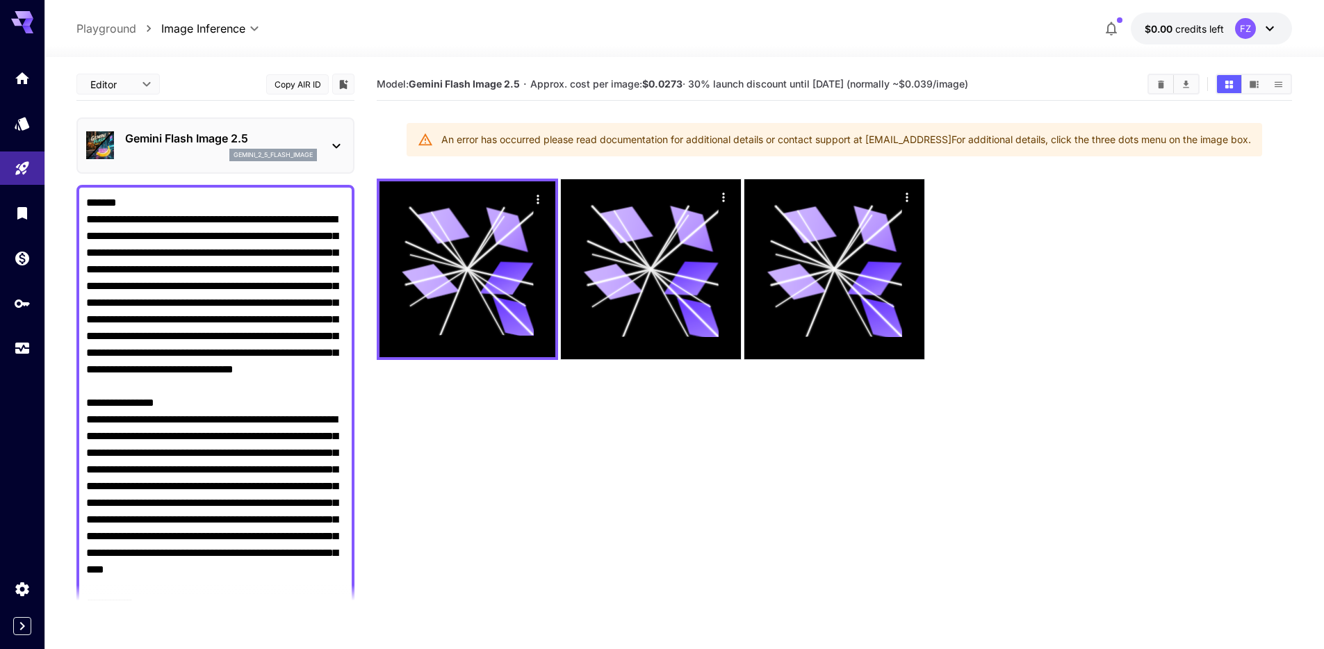
click at [333, 134] on div "Gemini Flash Image 2.5 gemini_2_5_flash_image" at bounding box center [215, 145] width 258 height 42
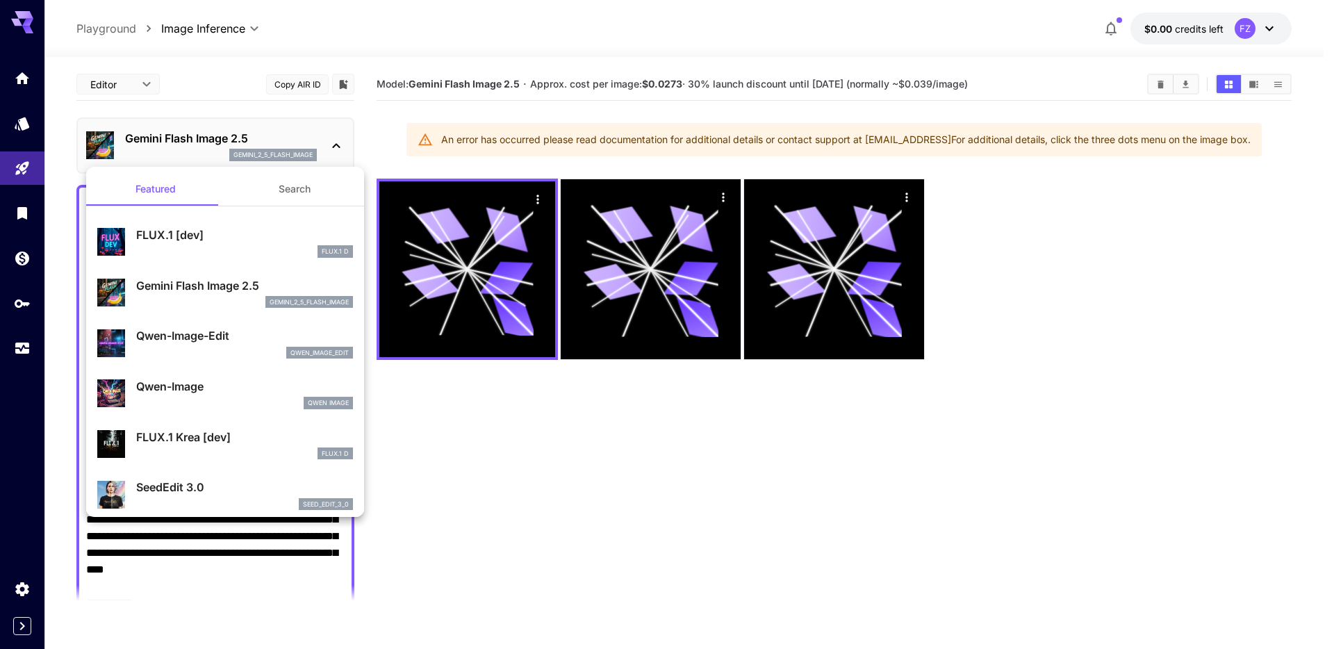
click at [223, 237] on p "FLUX.1 [dev]" at bounding box center [244, 235] width 217 height 17
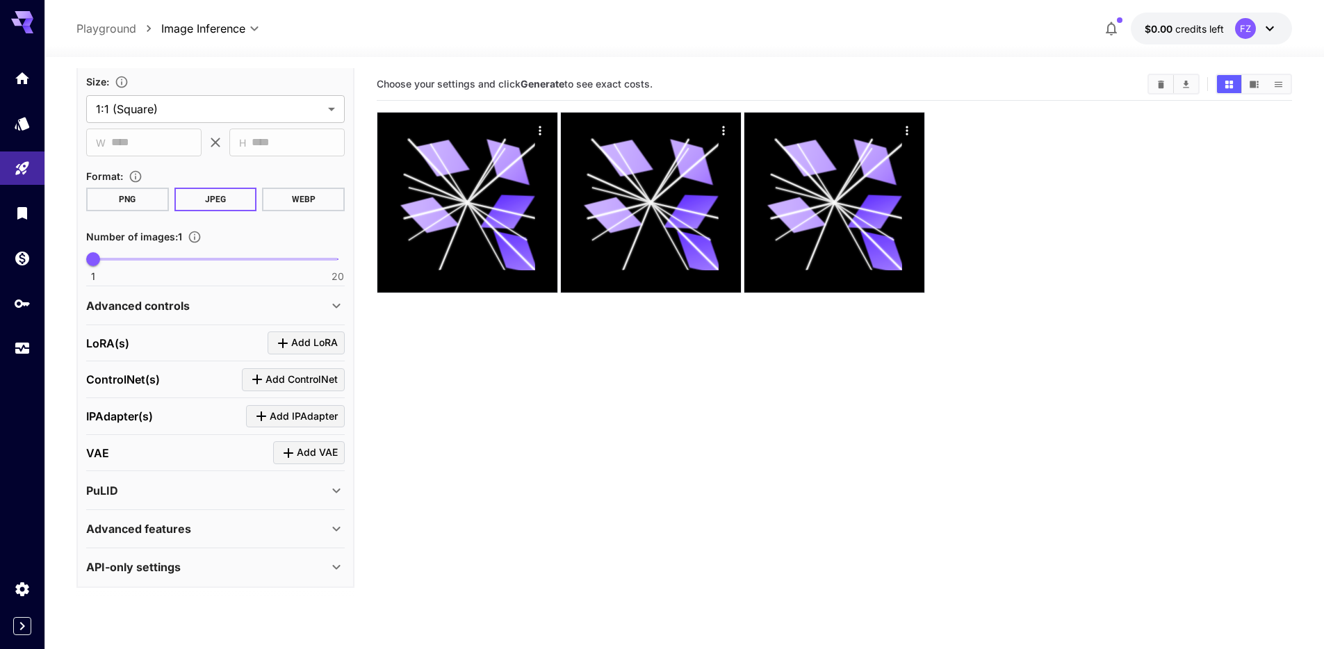
scroll to position [504, 0]
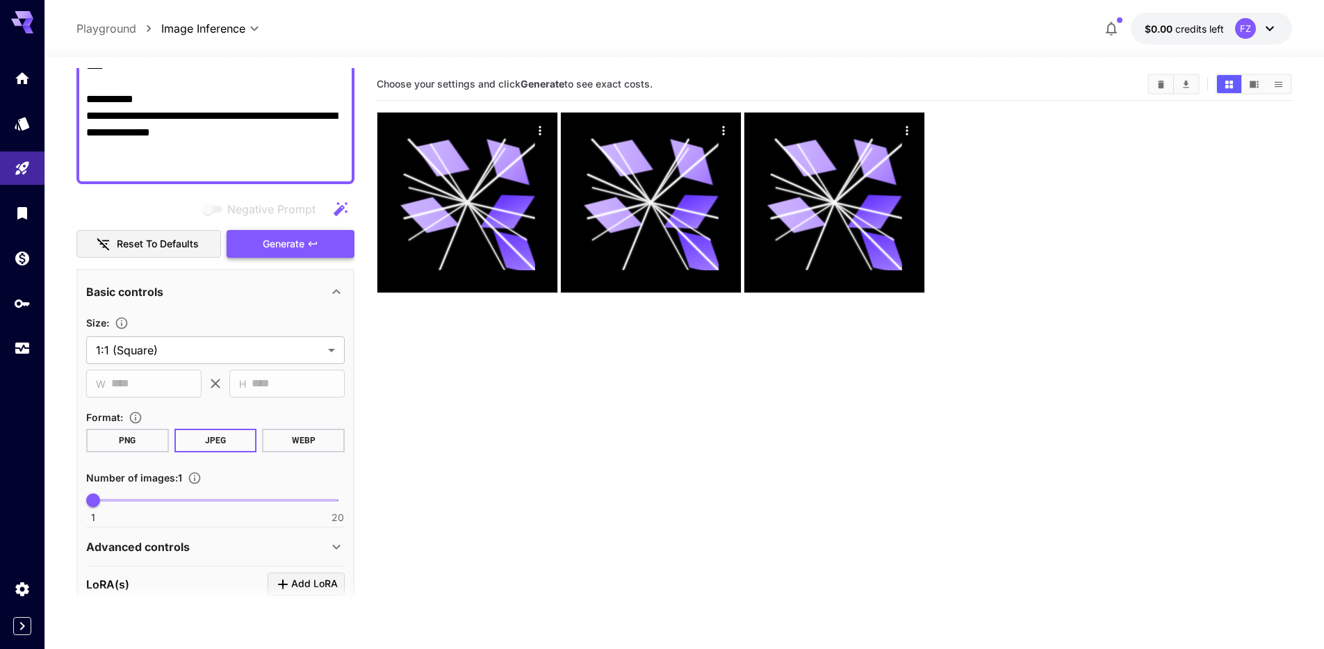
click at [287, 245] on span "Generate" at bounding box center [284, 244] width 42 height 17
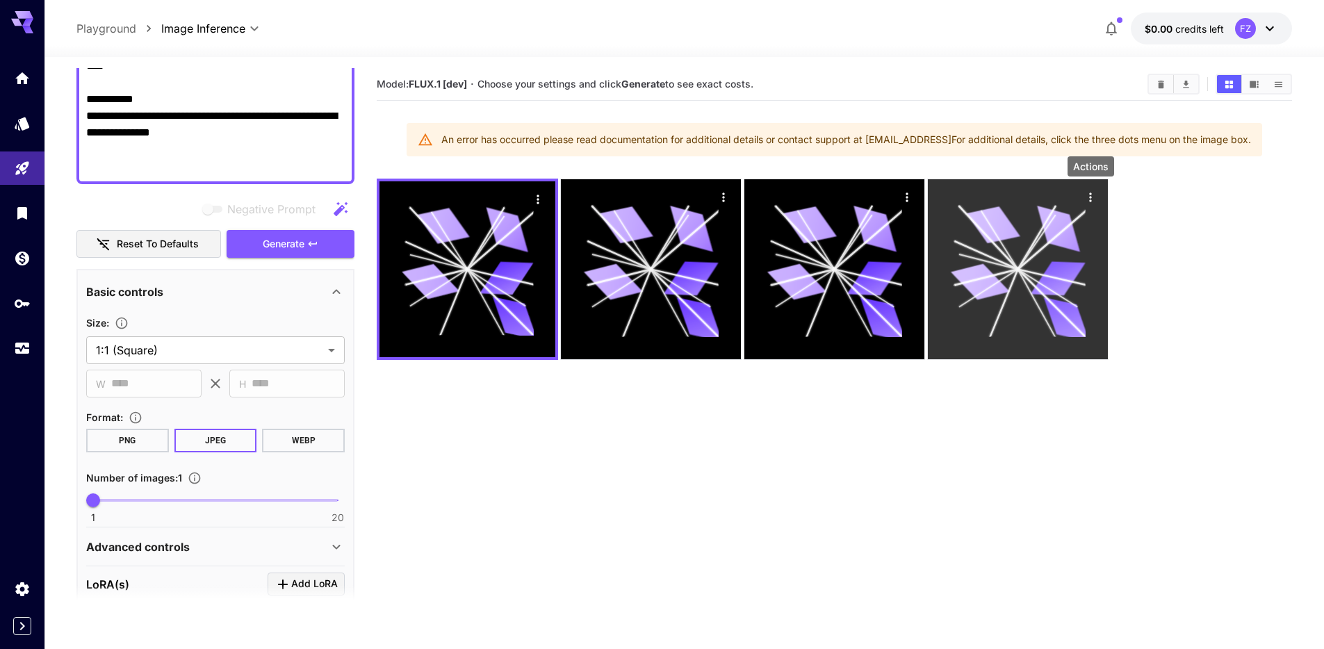
click at [1085, 192] on icon "Actions" at bounding box center [1090, 197] width 14 height 14
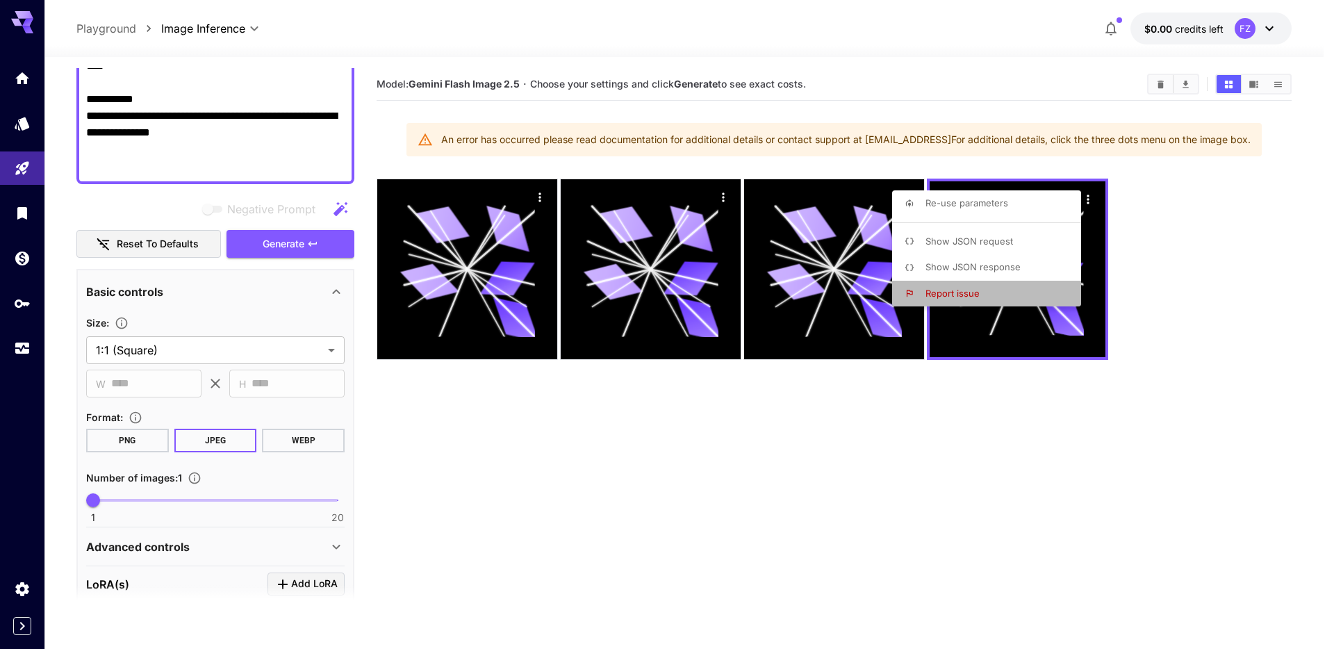
click at [942, 290] on span "Report issue" at bounding box center [952, 293] width 54 height 11
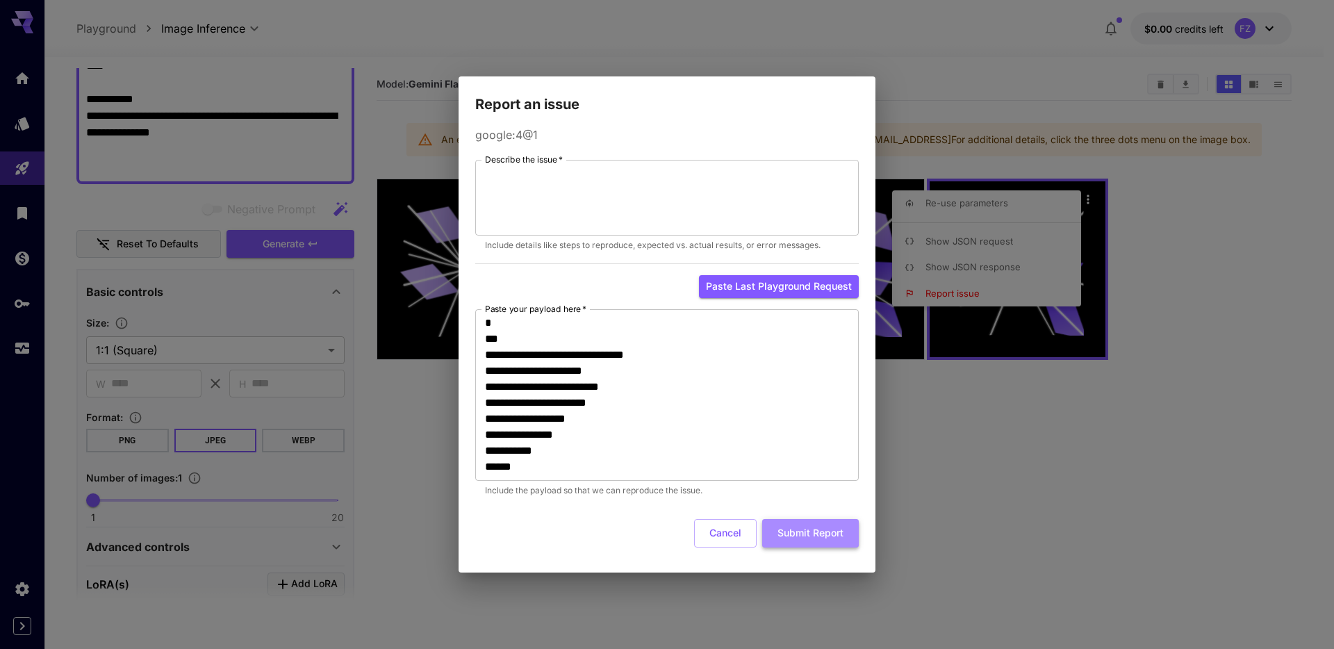
click at [796, 523] on button "Submit Report" at bounding box center [810, 533] width 97 height 28
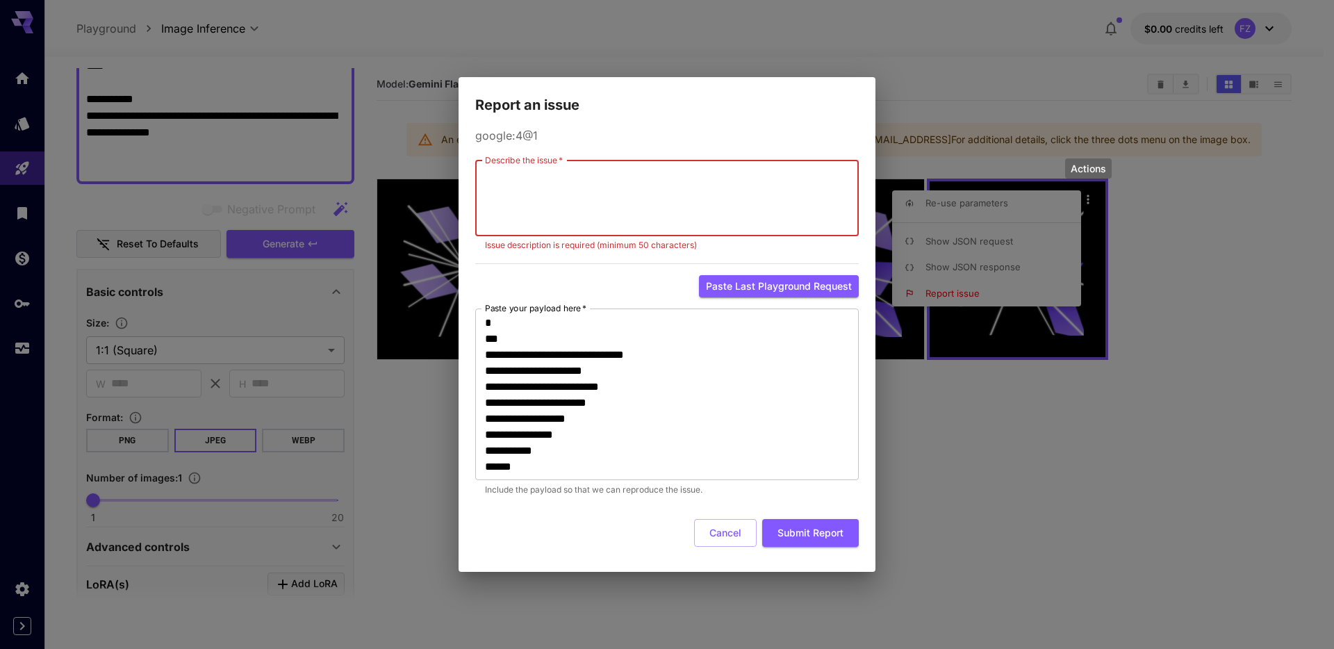
click at [599, 188] on textarea "Describe the issue   *" at bounding box center [667, 198] width 364 height 64
type textarea "*"
type textarea "****"
click at [808, 535] on button "Submit Report" at bounding box center [810, 533] width 97 height 28
click at [762, 290] on button "Paste last playground request" at bounding box center [779, 286] width 160 height 23
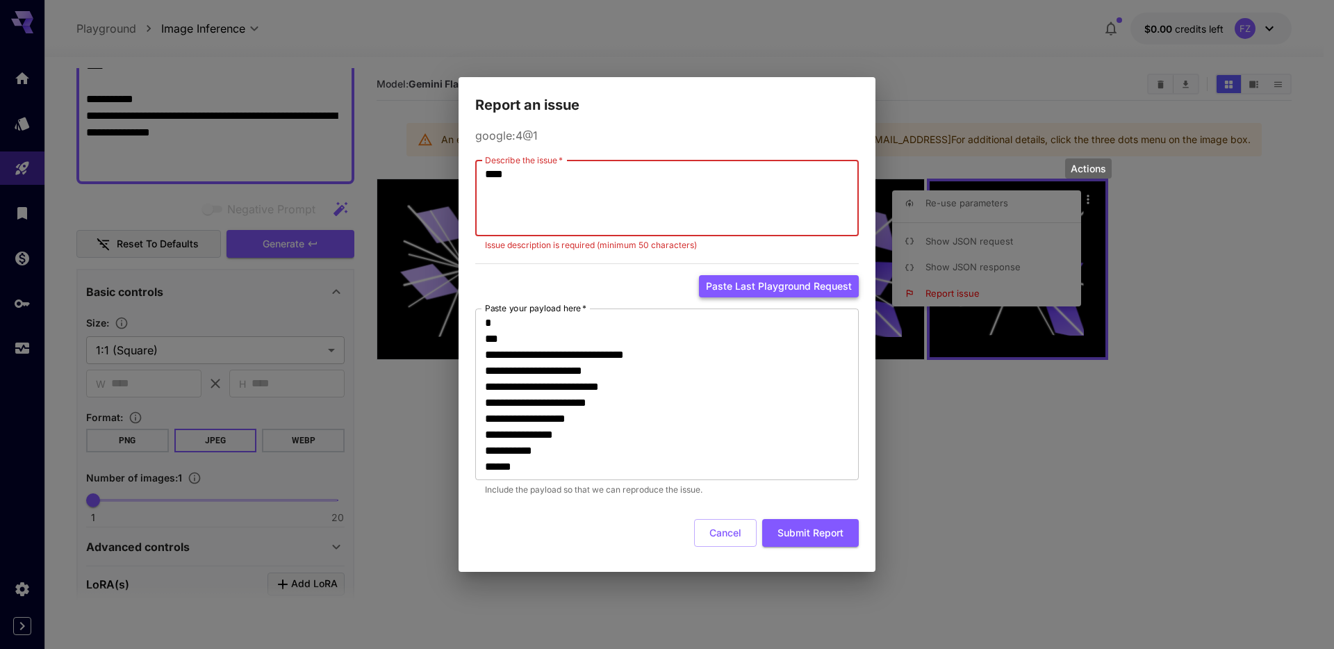
type textarea "**********"
click at [795, 535] on button "Submit Report" at bounding box center [810, 533] width 97 height 28
click at [735, 532] on button "Cancel" at bounding box center [725, 533] width 63 height 28
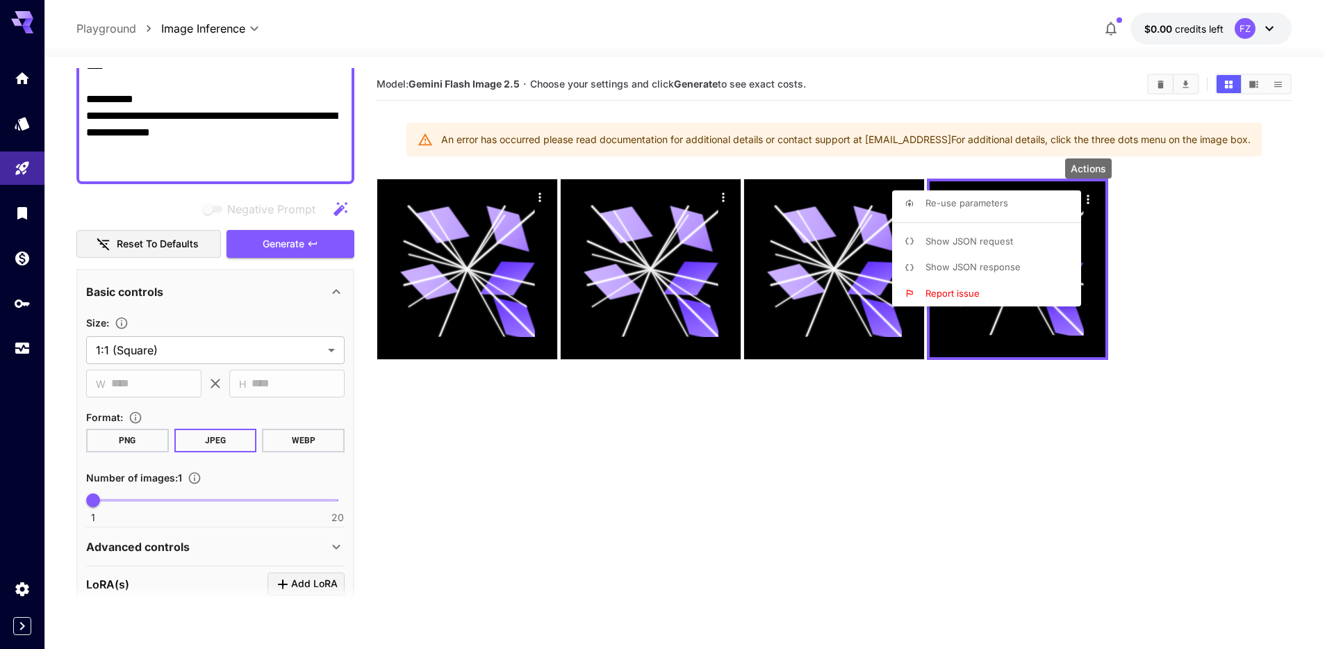
click at [1067, 457] on div at bounding box center [667, 324] width 1334 height 649
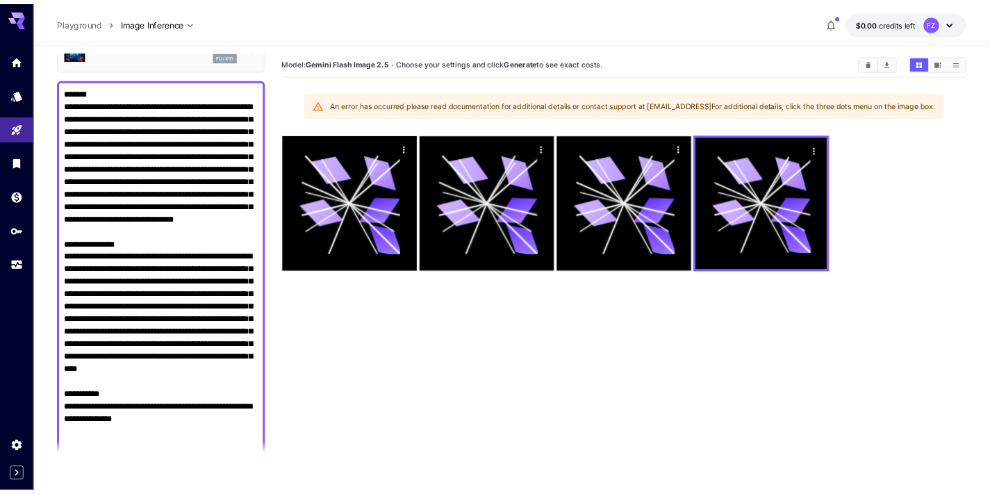
scroll to position [0, 0]
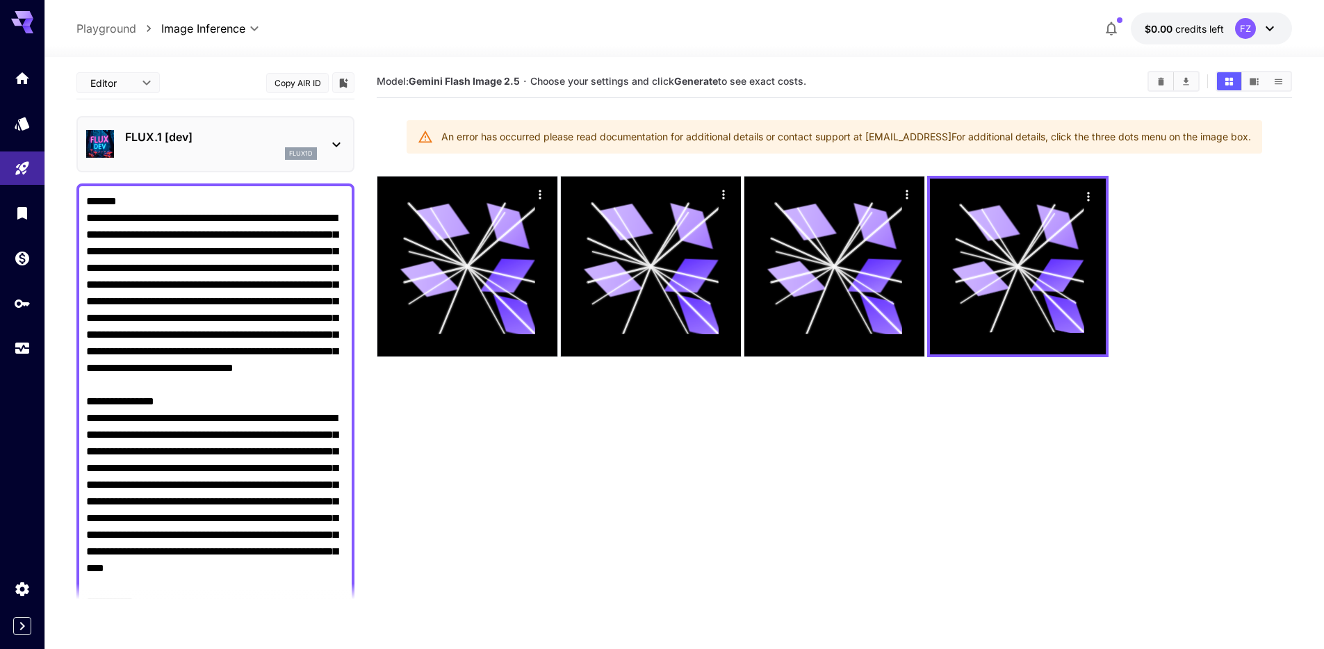
click at [1111, 25] on icon "button" at bounding box center [1111, 28] width 17 height 17
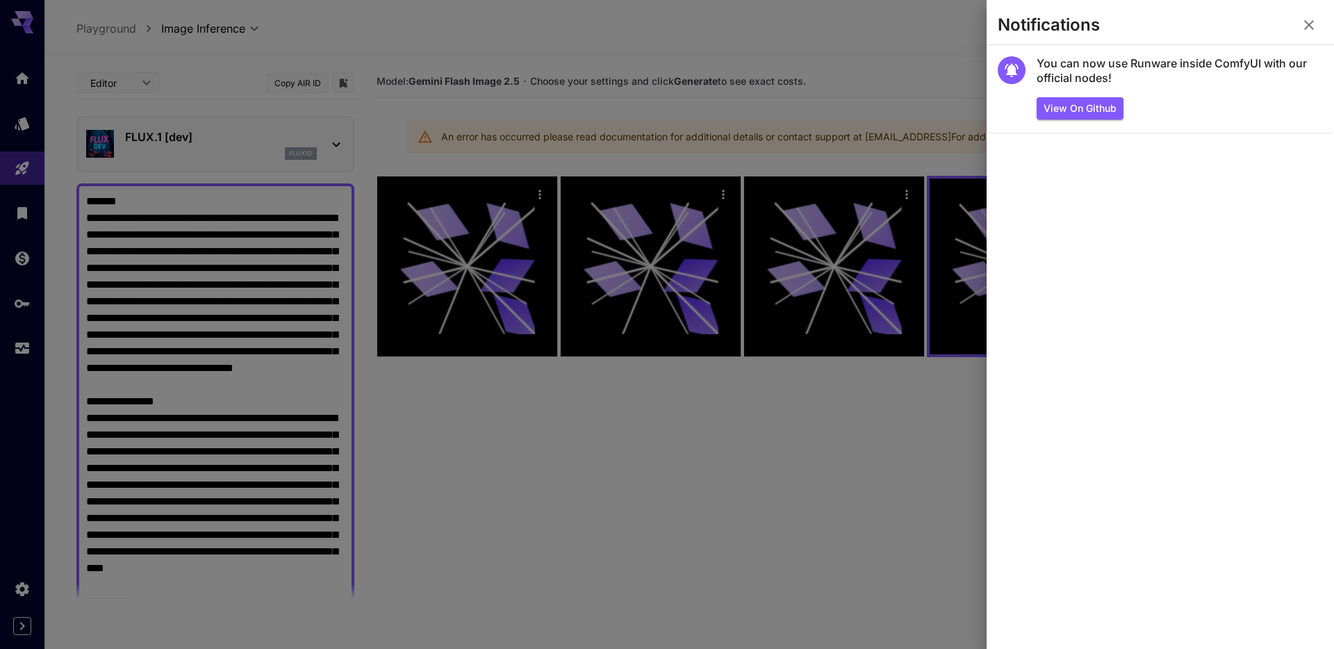
click at [1311, 26] on icon "button" at bounding box center [1309, 25] width 10 height 10
